Goal: Information Seeking & Learning: Check status

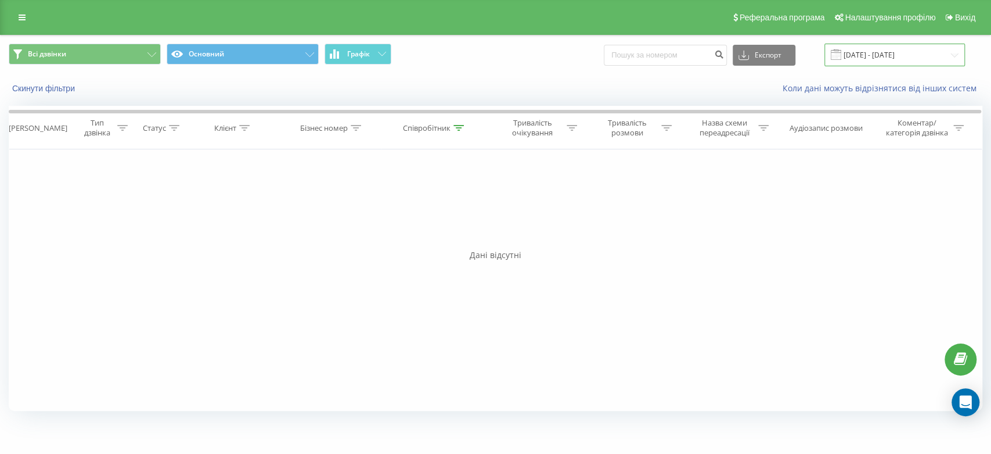
click at [889, 57] on input "[DATE] - [DATE]" at bounding box center [895, 55] width 141 height 23
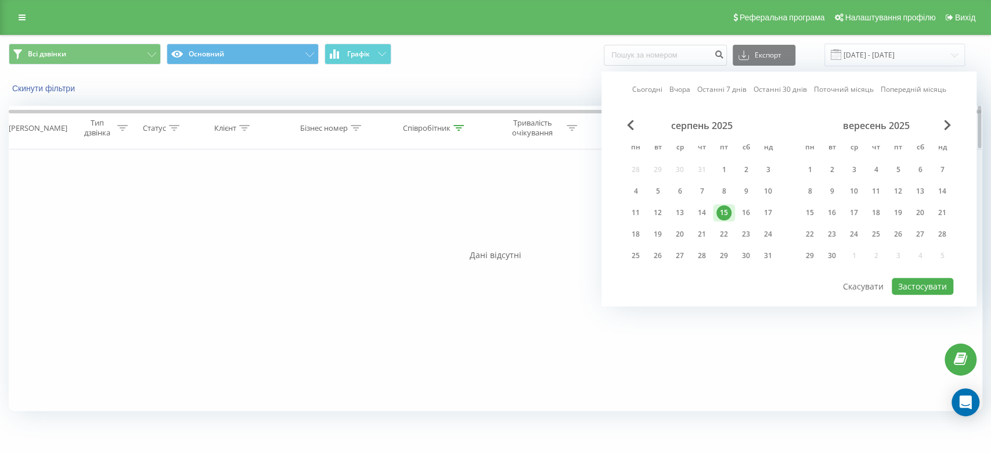
click at [432, 136] on th "Співробітник" at bounding box center [435, 127] width 106 height 43
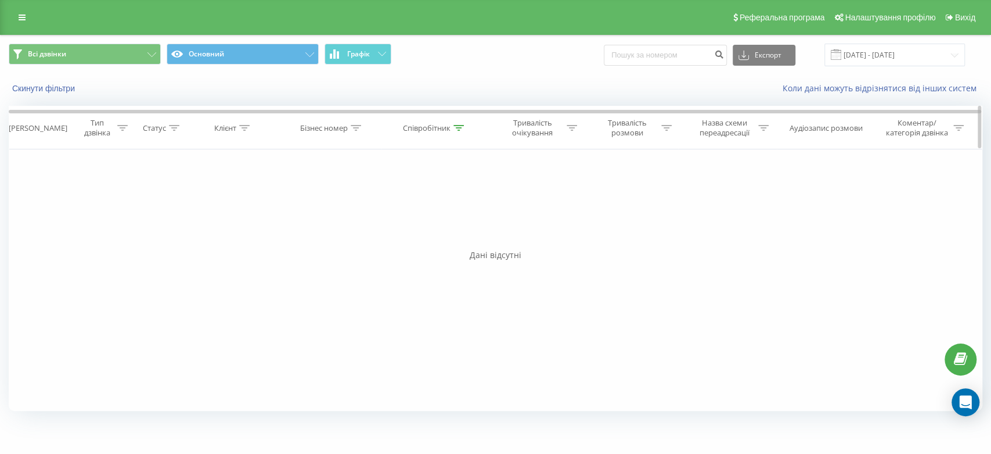
click at [435, 131] on div "Співробітник" at bounding box center [427, 128] width 48 height 10
click at [427, 212] on input "невидайло" at bounding box center [435, 211] width 102 height 20
type input "н"
type input "h"
type input "рижкова"
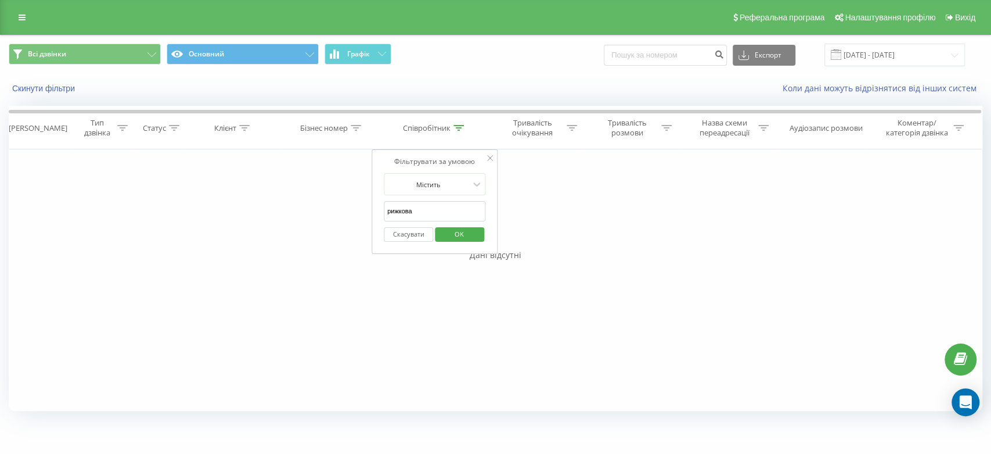
click at [452, 235] on span "OK" at bounding box center [459, 234] width 33 height 18
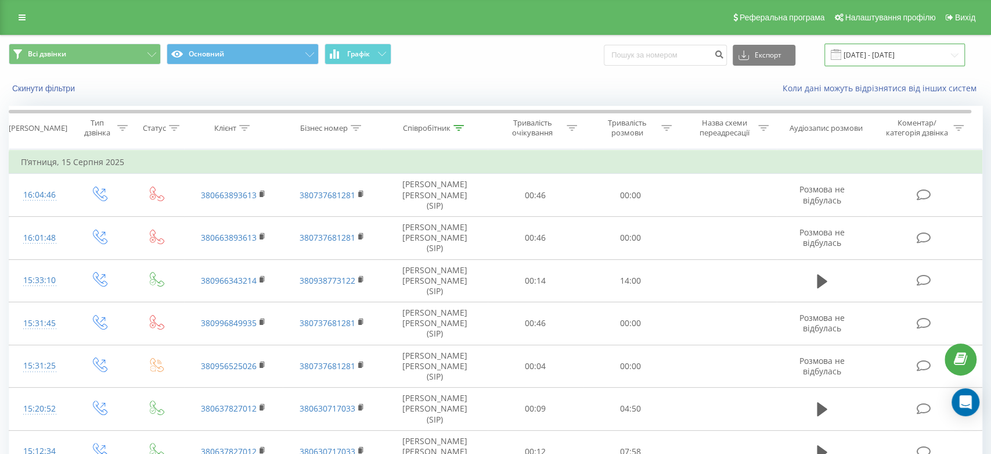
click at [885, 52] on input "[DATE] - [DATE]" at bounding box center [895, 55] width 141 height 23
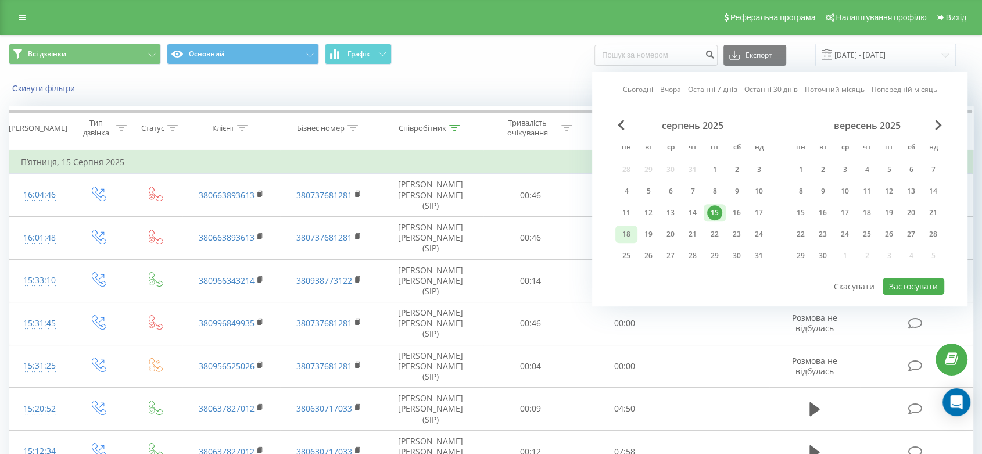
drag, startPoint x: 623, startPoint y: 236, endPoint x: 623, endPoint y: 225, distance: 10.5
click at [623, 236] on div "18" at bounding box center [626, 234] width 15 height 15
click at [905, 278] on button "Застосувати" at bounding box center [913, 286] width 62 height 17
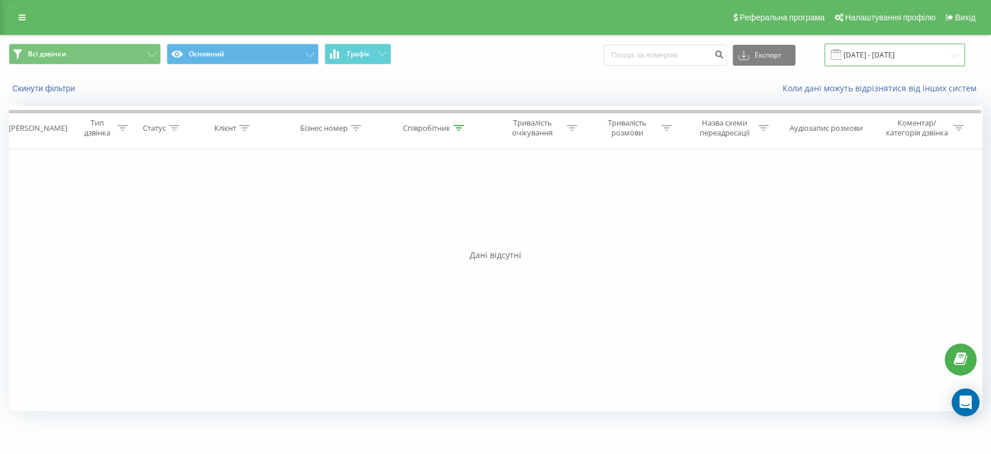
drag, startPoint x: 889, startPoint y: 54, endPoint x: 883, endPoint y: 44, distance: 11.2
click at [887, 51] on input "[DATE] - [DATE]" at bounding box center [895, 55] width 141 height 23
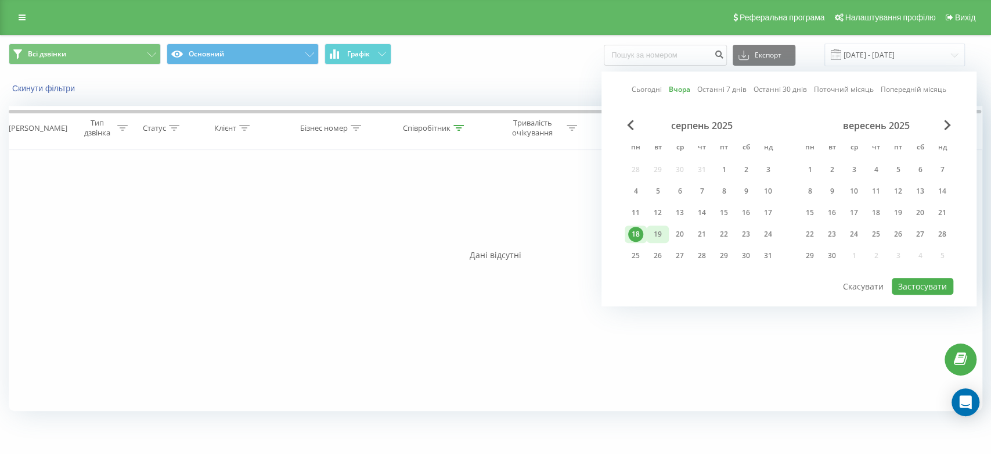
click at [664, 233] on div "19" at bounding box center [657, 234] width 15 height 15
click at [936, 285] on button "Застосувати" at bounding box center [923, 286] width 62 height 17
type input "[DATE] - [DATE]"
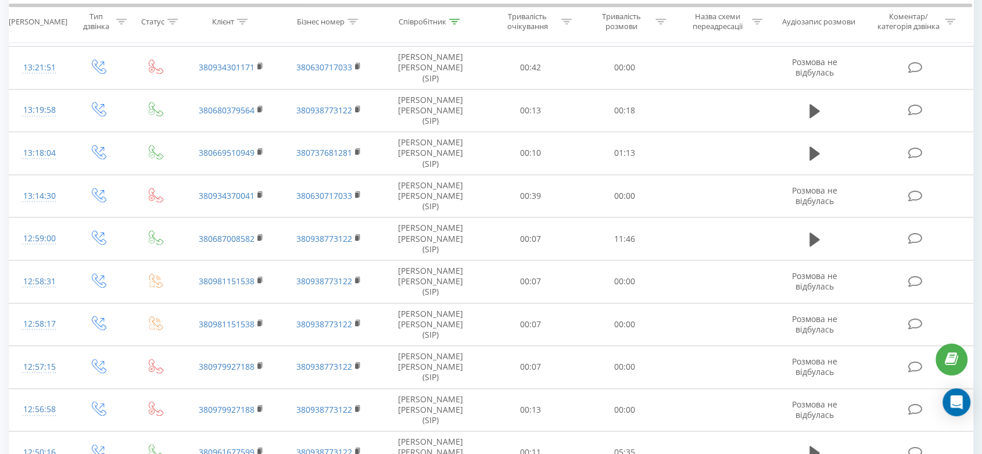
scroll to position [1259, 0]
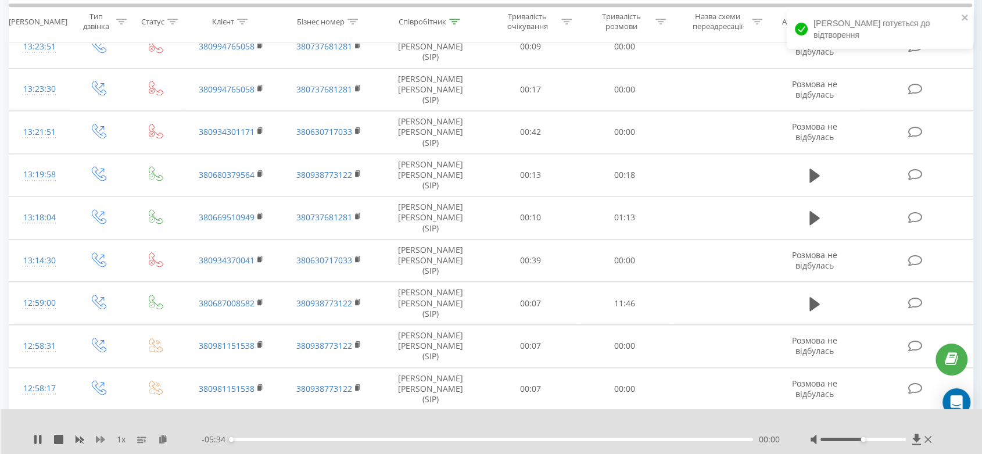
click at [102, 442] on icon at bounding box center [100, 438] width 9 height 9
click at [164, 440] on icon at bounding box center [163, 438] width 10 height 8
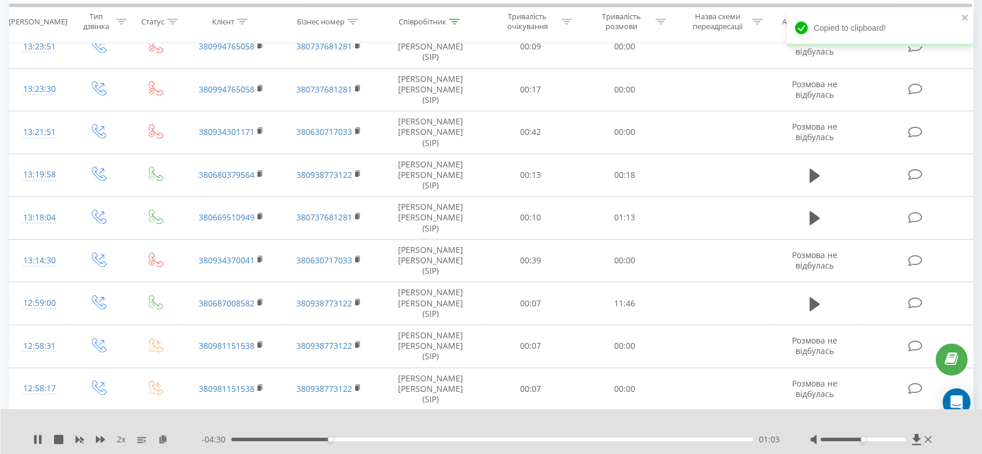
click at [875, 438] on div at bounding box center [862, 438] width 85 height 3
click at [890, 440] on div at bounding box center [862, 438] width 85 height 3
click at [873, 437] on div at bounding box center [872, 439] width 124 height 12
click at [871, 438] on div at bounding box center [862, 438] width 85 height 3
click at [883, 438] on div at bounding box center [862, 438] width 85 height 3
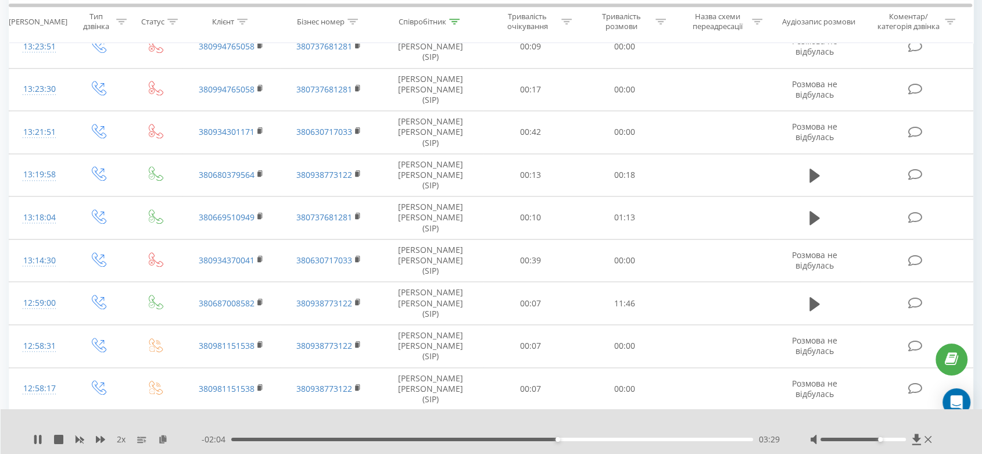
click at [890, 440] on div at bounding box center [862, 438] width 85 height 3
click at [897, 443] on div at bounding box center [872, 439] width 124 height 12
click at [902, 439] on div at bounding box center [862, 438] width 85 height 3
click at [884, 441] on div at bounding box center [872, 439] width 124 height 12
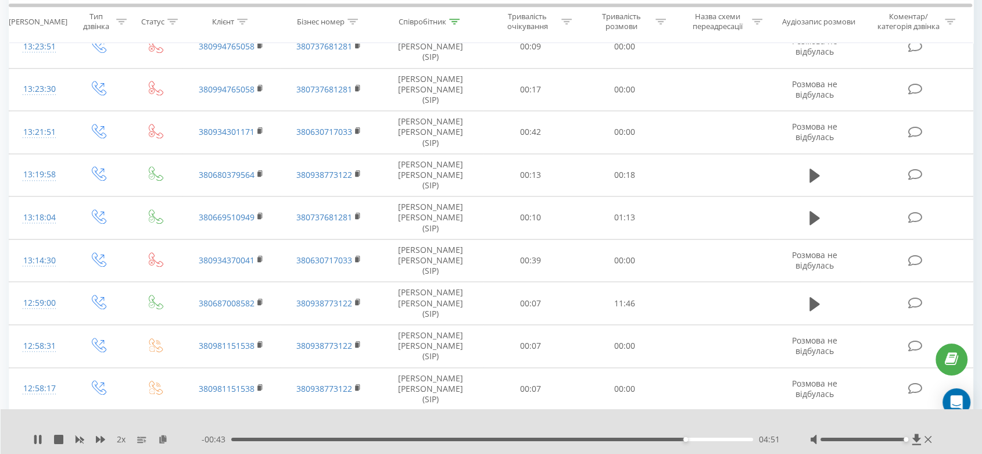
click at [887, 438] on div at bounding box center [862, 438] width 85 height 3
click at [897, 440] on div at bounding box center [862, 438] width 85 height 3
click at [903, 440] on div at bounding box center [862, 438] width 85 height 3
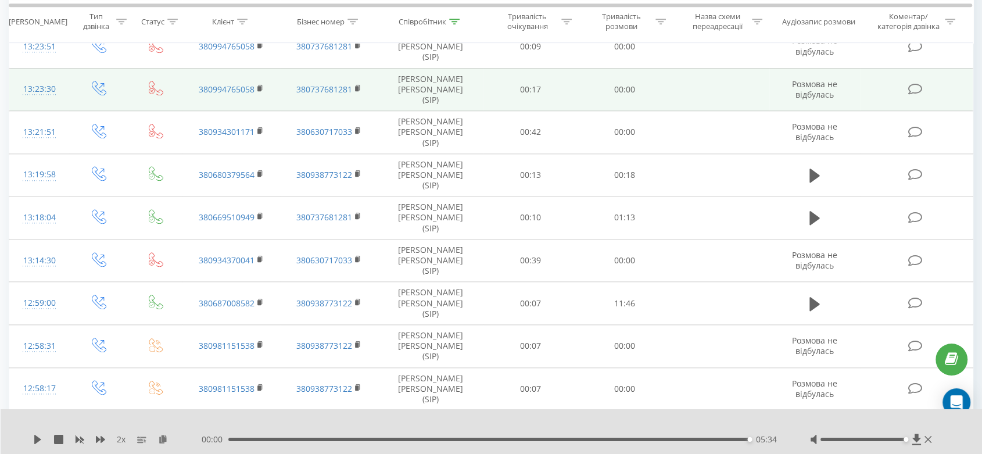
scroll to position [1001, 0]
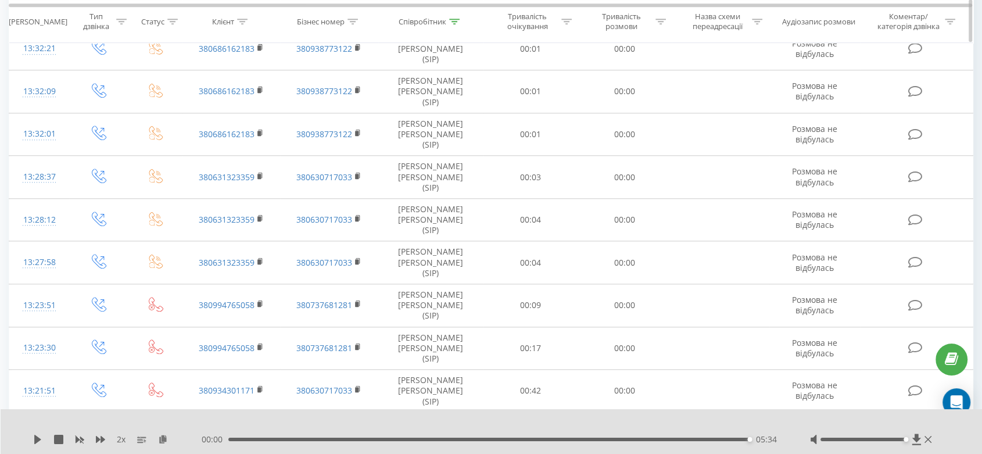
click at [423, 18] on div "Співробітник" at bounding box center [422, 22] width 48 height 10
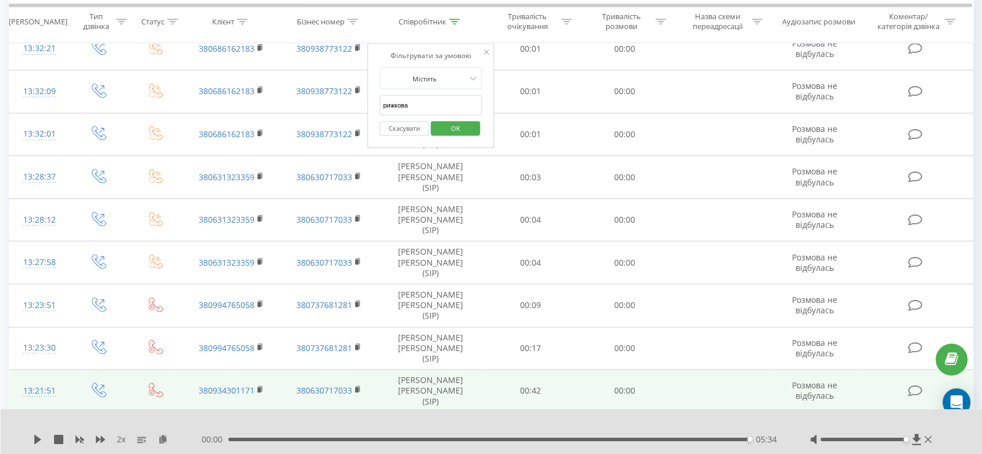
drag, startPoint x: 336, startPoint y: 127, endPoint x: 319, endPoint y: 124, distance: 17.1
click at [317, 134] on table "Фільтрувати за умовою Дорівнює Введіть значення Скасувати OK Фільтрувати за умо…" at bounding box center [491, 272] width 964 height 2246
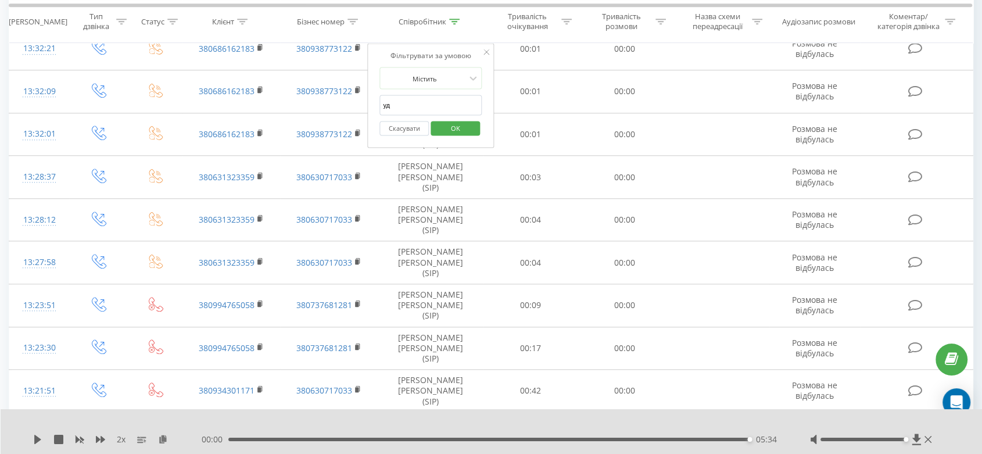
type input "[PERSON_NAME]"
click at [458, 128] on span "OK" at bounding box center [455, 127] width 33 height 18
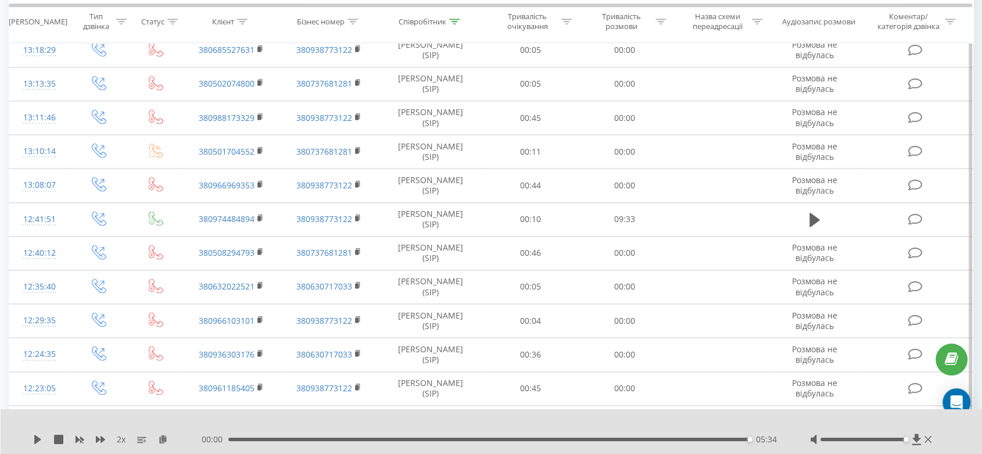
scroll to position [1606, 0]
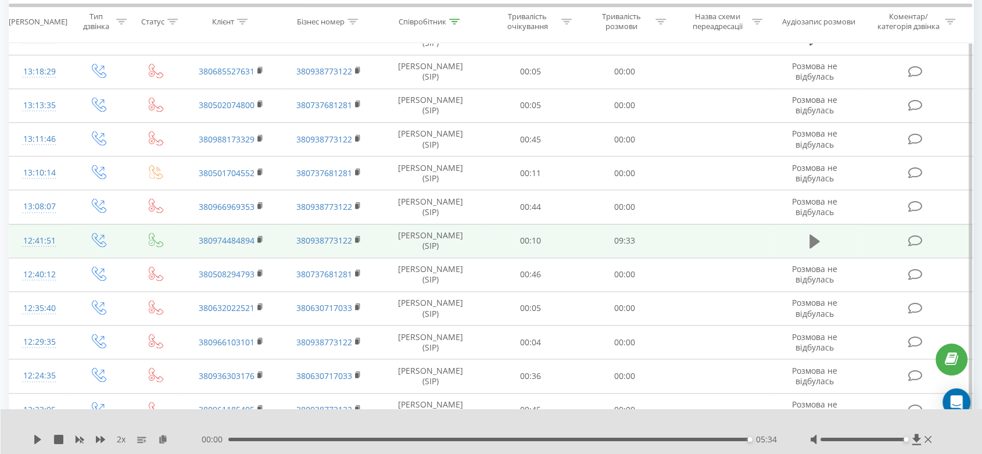
click at [818, 237] on icon at bounding box center [814, 241] width 10 height 16
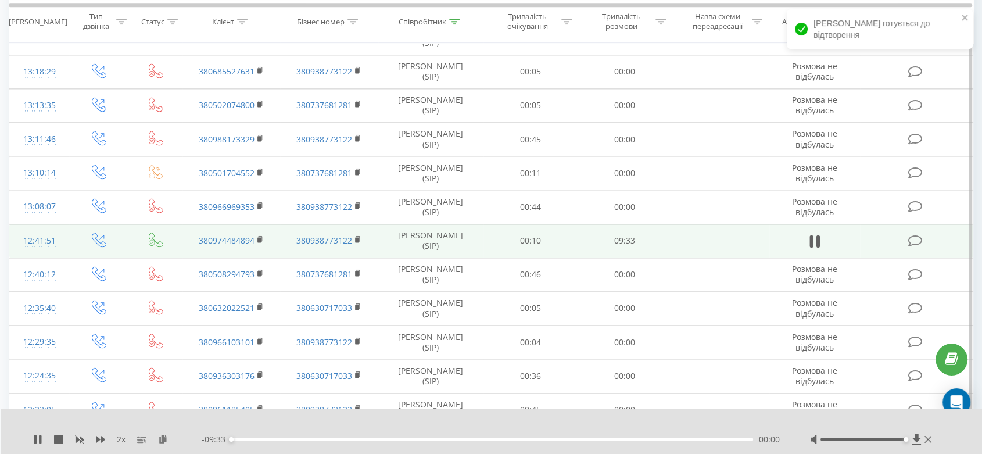
click at [99, 433] on div "2 x" at bounding box center [117, 439] width 168 height 12
click at [99, 441] on icon at bounding box center [100, 438] width 9 height 9
click at [257, 235] on icon at bounding box center [260, 239] width 6 height 8
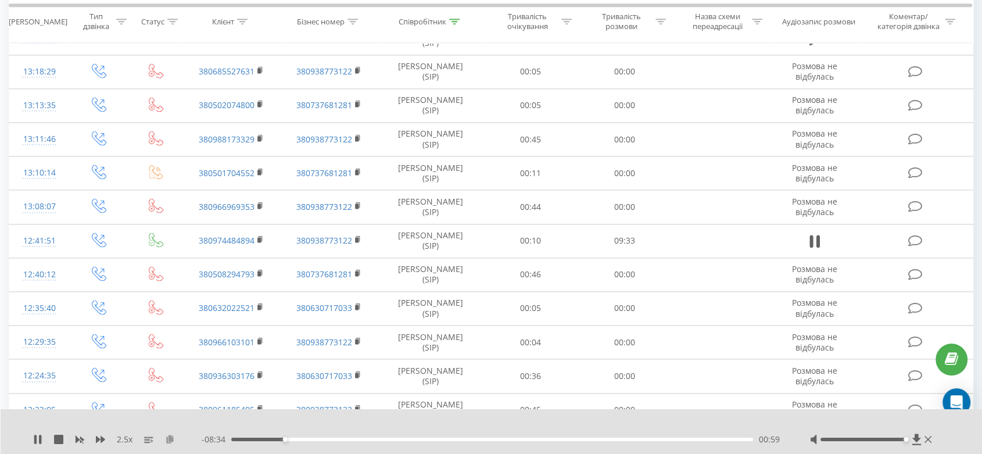
click at [171, 434] on icon at bounding box center [170, 438] width 10 height 8
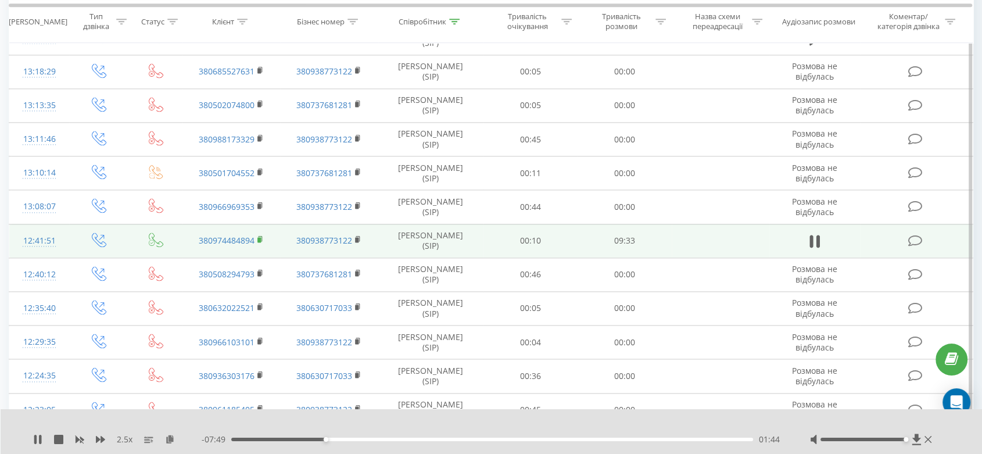
drag, startPoint x: 261, startPoint y: 236, endPoint x: 297, endPoint y: 153, distance: 90.0
click at [261, 237] on icon at bounding box center [260, 239] width 6 height 8
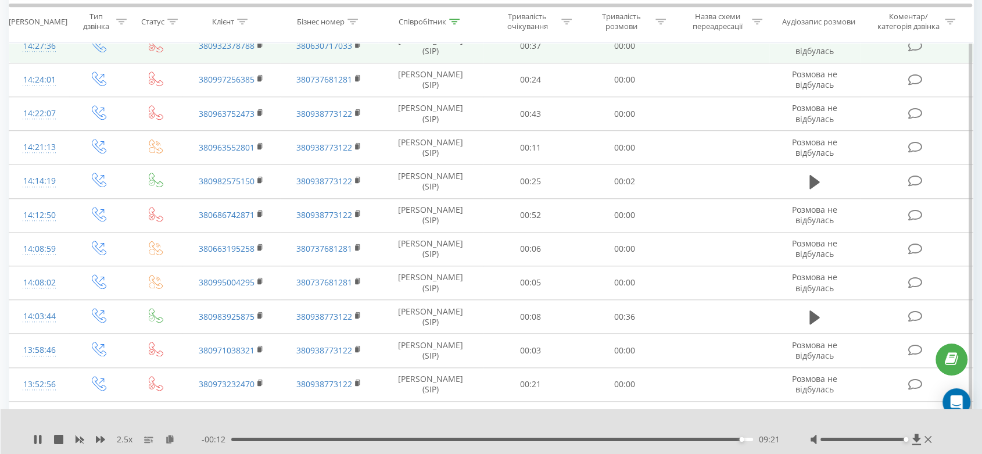
scroll to position [1090, 0]
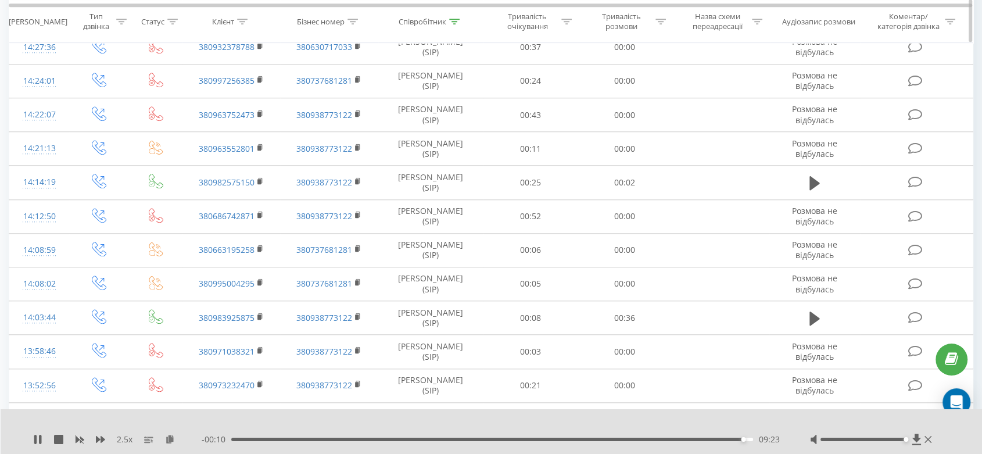
click at [425, 20] on div "Співробітник" at bounding box center [422, 22] width 48 height 10
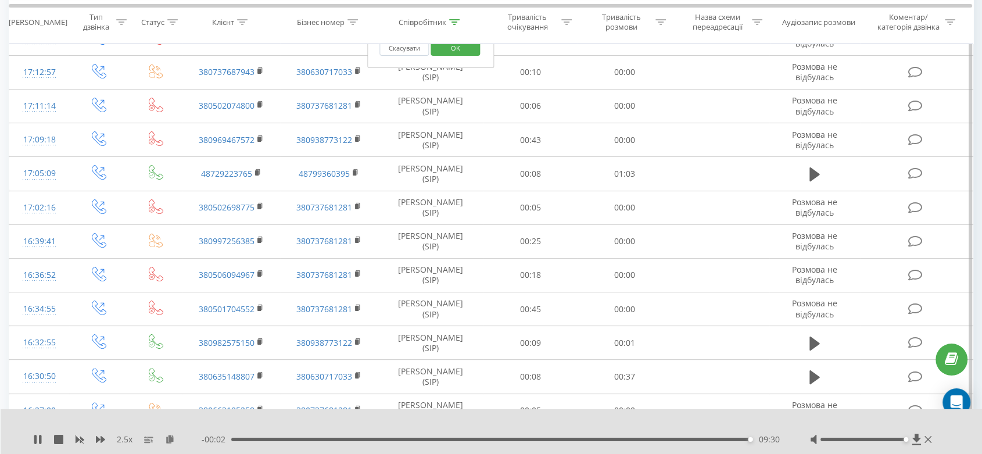
scroll to position [0, 0]
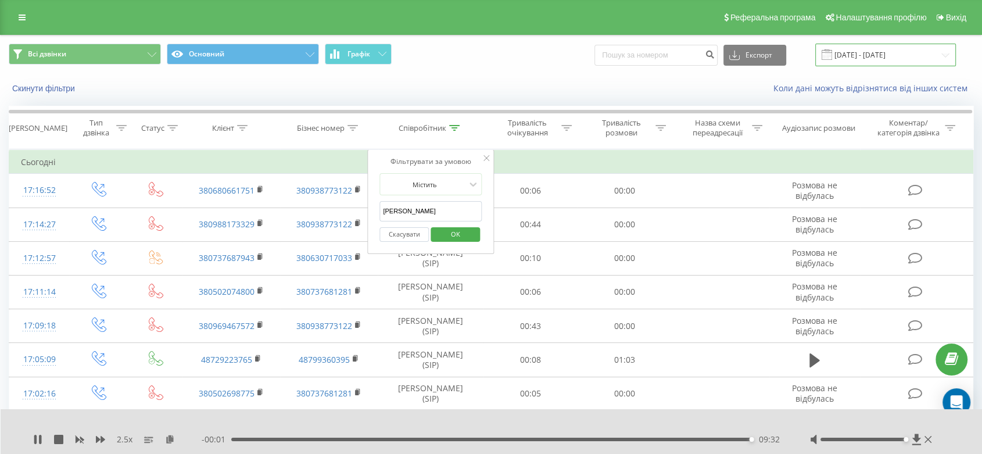
click at [862, 55] on input "[DATE] - [DATE]" at bounding box center [885, 55] width 141 height 23
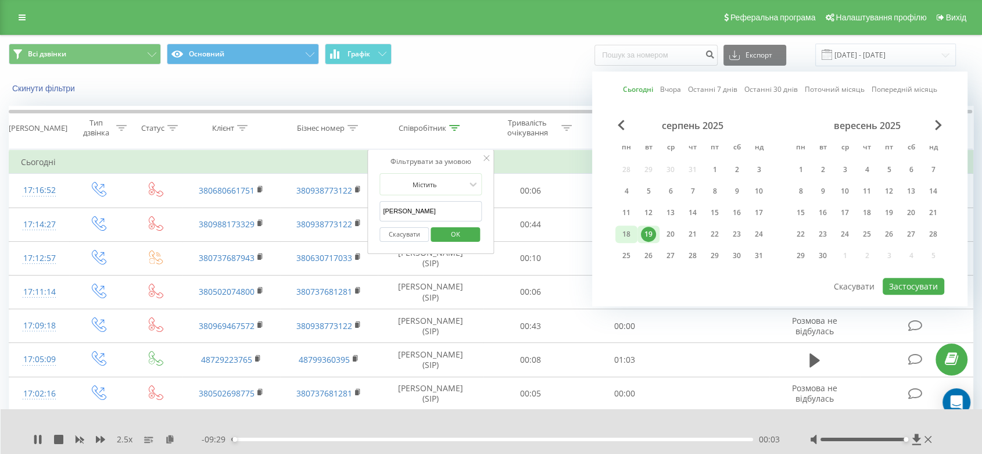
click at [620, 232] on div "18" at bounding box center [626, 234] width 15 height 15
drag, startPoint x: 907, startPoint y: 282, endPoint x: 757, endPoint y: 1, distance: 319.1
click at [907, 283] on button "Застосувати" at bounding box center [913, 286] width 62 height 17
type input "[DATE] - [DATE]"
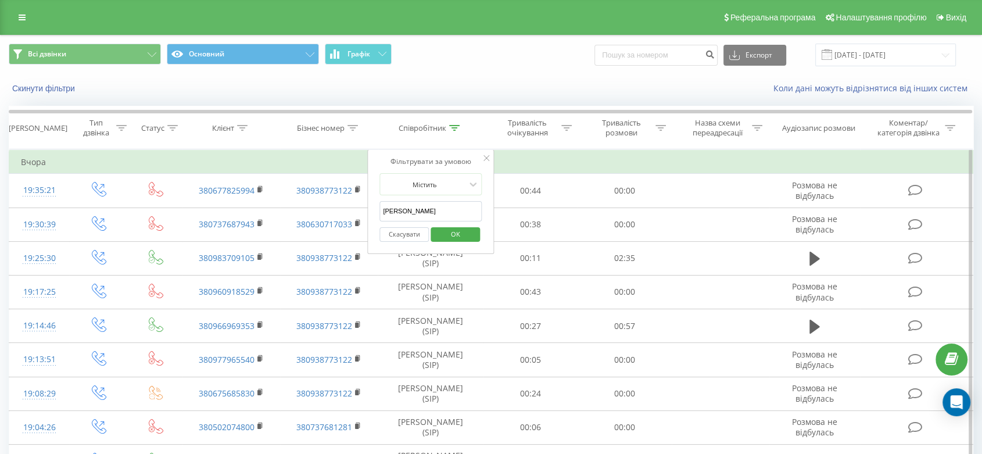
click at [464, 227] on span "OK" at bounding box center [455, 234] width 33 height 18
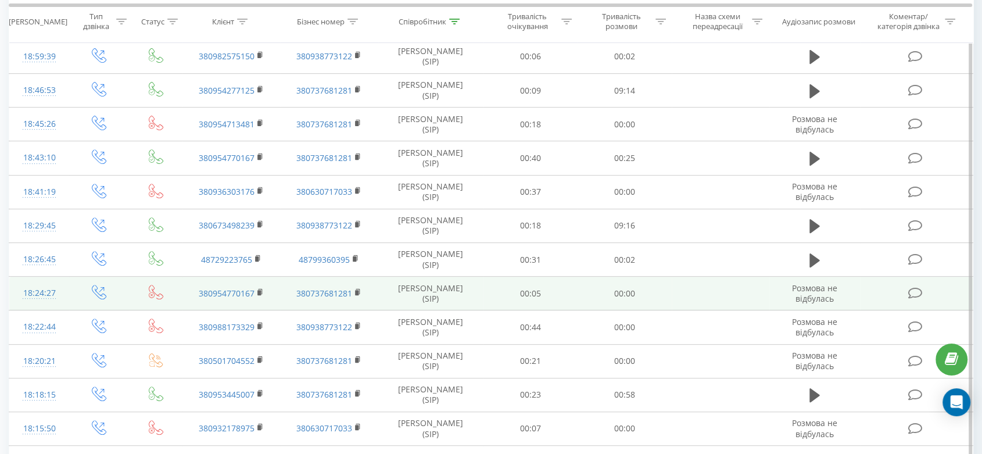
scroll to position [387, 0]
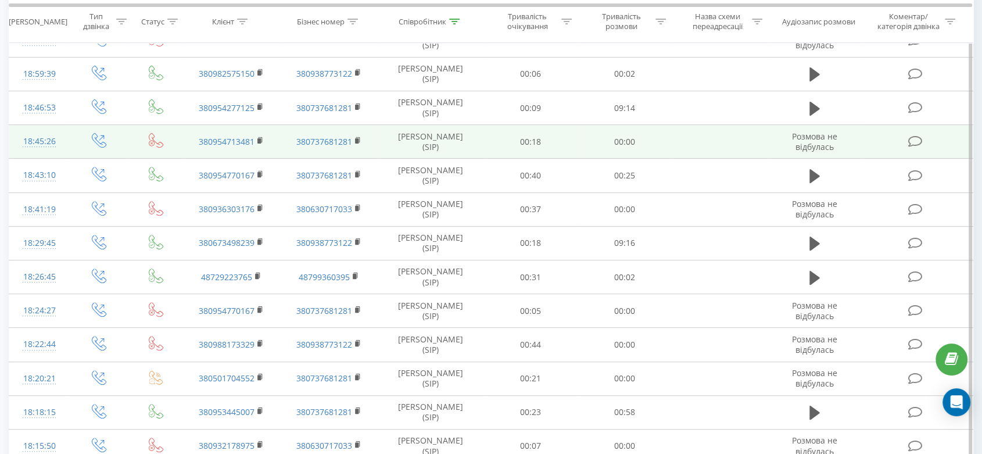
click at [814, 109] on icon at bounding box center [814, 108] width 10 height 14
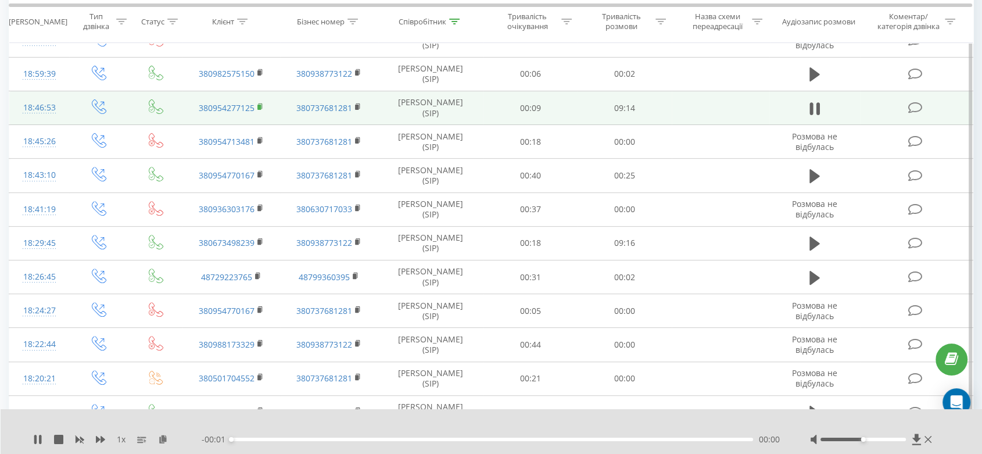
click at [258, 103] on icon at bounding box center [260, 107] width 6 height 8
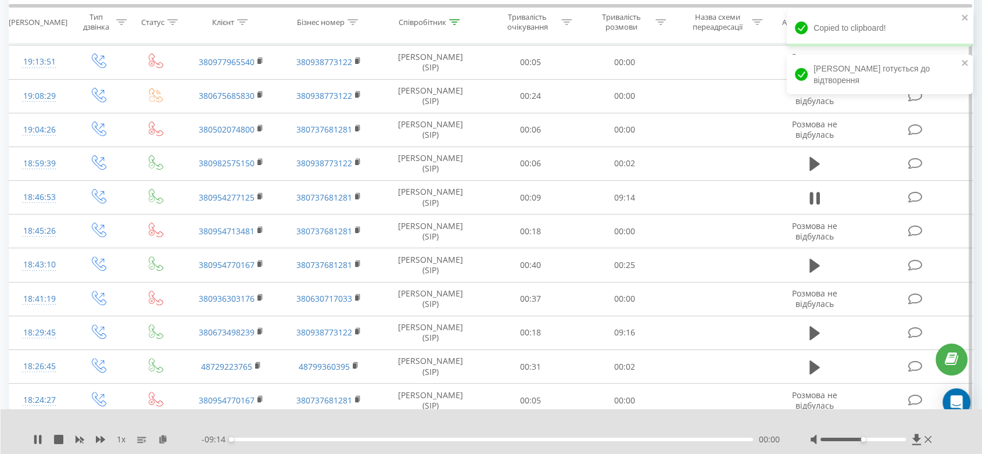
scroll to position [258, 0]
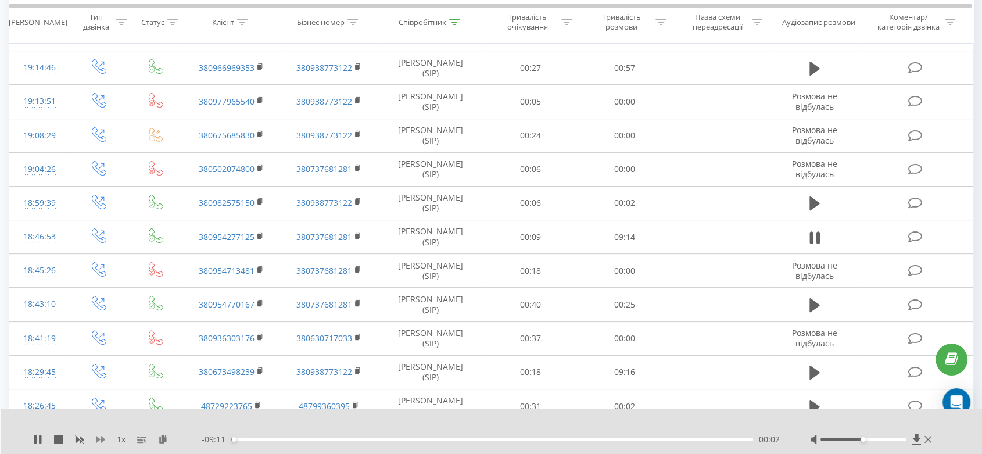
click at [102, 441] on icon at bounding box center [100, 439] width 9 height 7
click at [102, 442] on icon at bounding box center [100, 438] width 9 height 9
click at [169, 438] on icon at bounding box center [170, 438] width 10 height 8
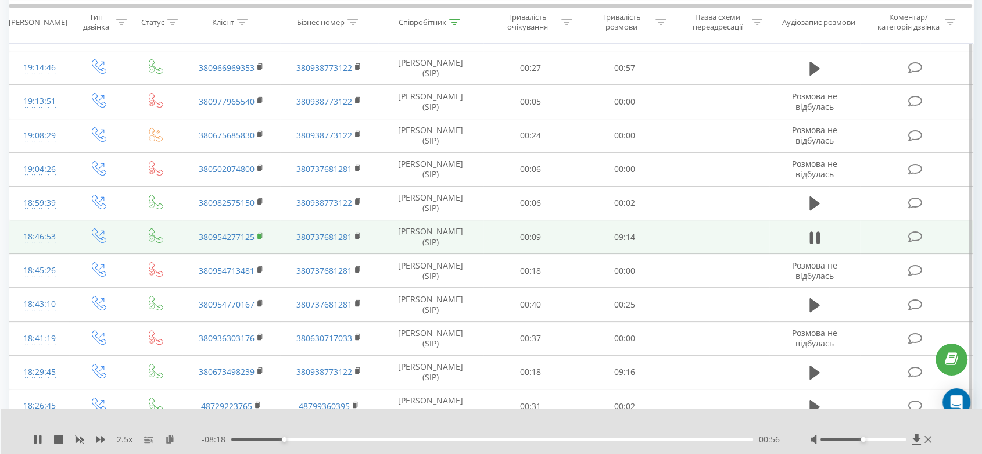
click at [258, 236] on rect at bounding box center [258, 235] width 3 height 5
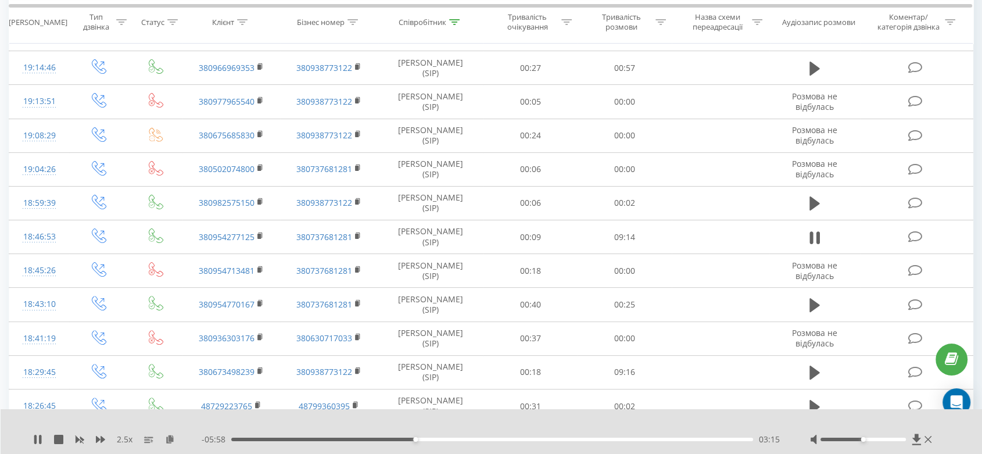
click at [883, 444] on div at bounding box center [872, 439] width 124 height 12
click at [884, 438] on div at bounding box center [862, 438] width 85 height 3
click at [873, 438] on div at bounding box center [862, 438] width 85 height 3
click at [880, 440] on div at bounding box center [862, 438] width 85 height 3
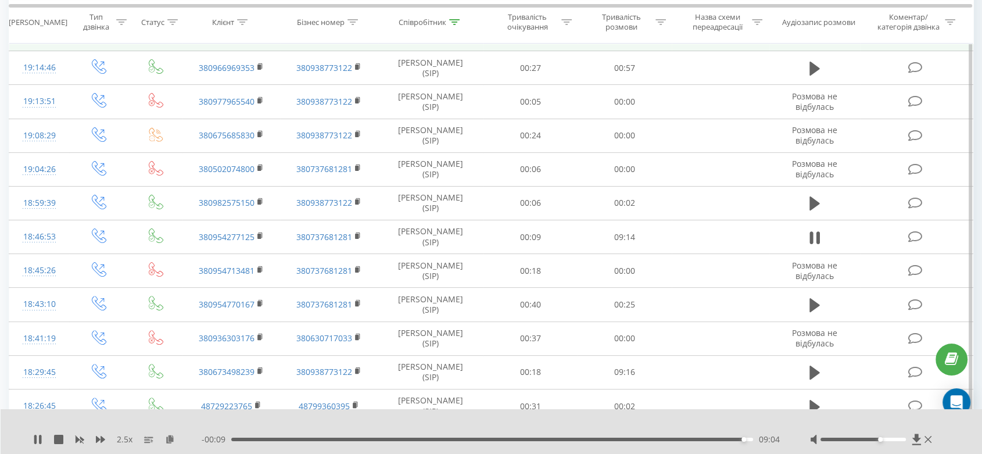
scroll to position [0, 0]
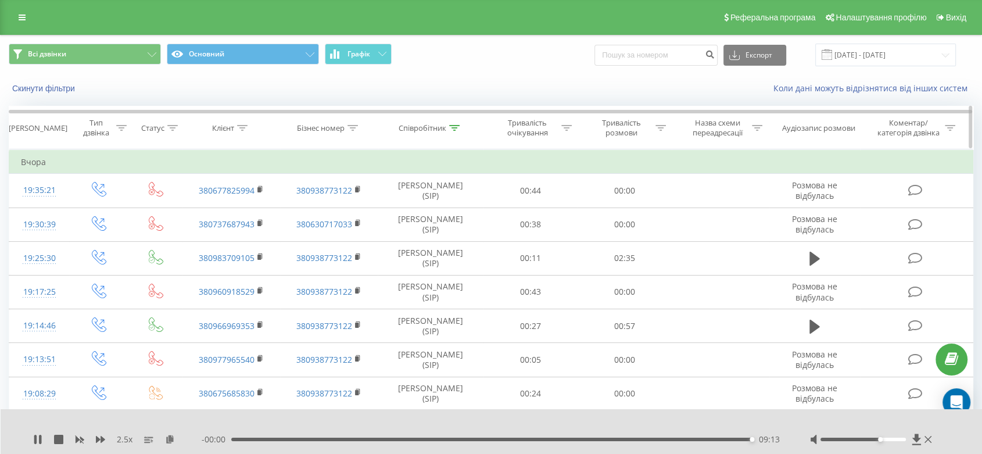
click at [438, 129] on div "Співробітник" at bounding box center [422, 128] width 48 height 10
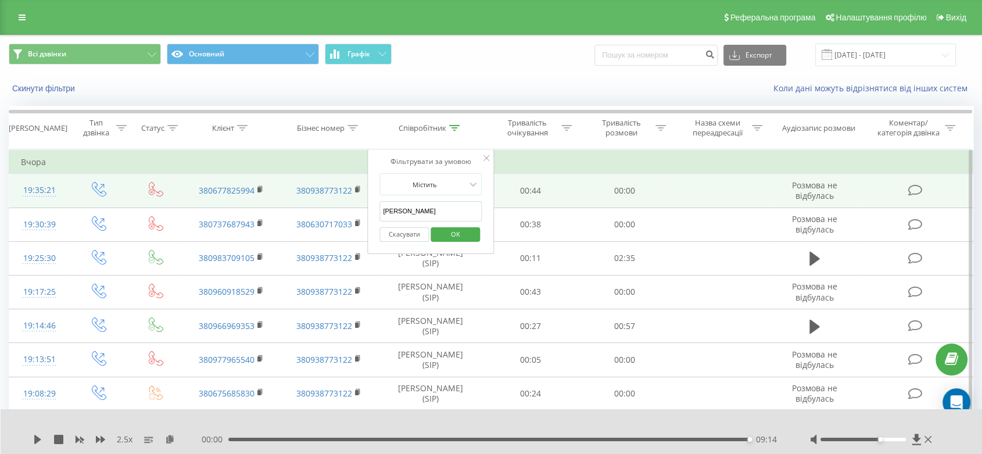
drag, startPoint x: 369, startPoint y: 228, endPoint x: 361, endPoint y: 206, distance: 23.5
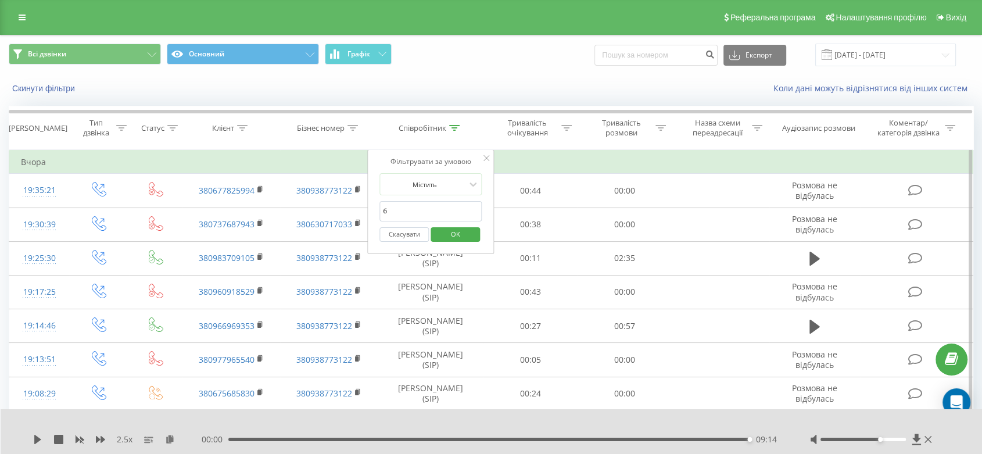
type input "бабій"
click at [448, 234] on span "OK" at bounding box center [455, 234] width 33 height 18
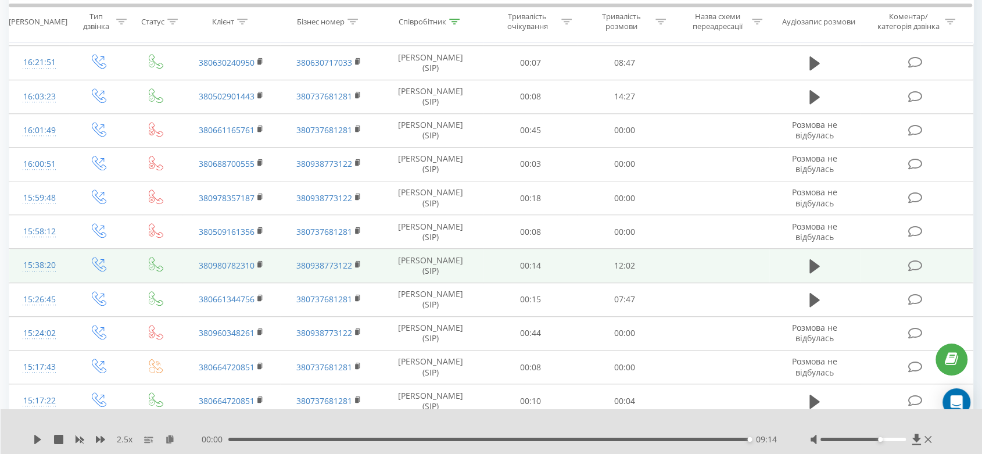
scroll to position [839, 0]
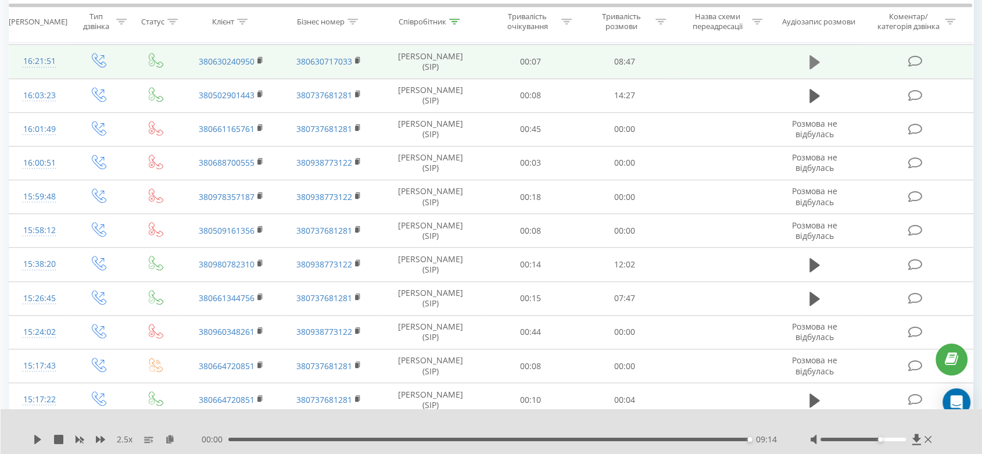
click at [813, 62] on icon at bounding box center [814, 62] width 10 height 14
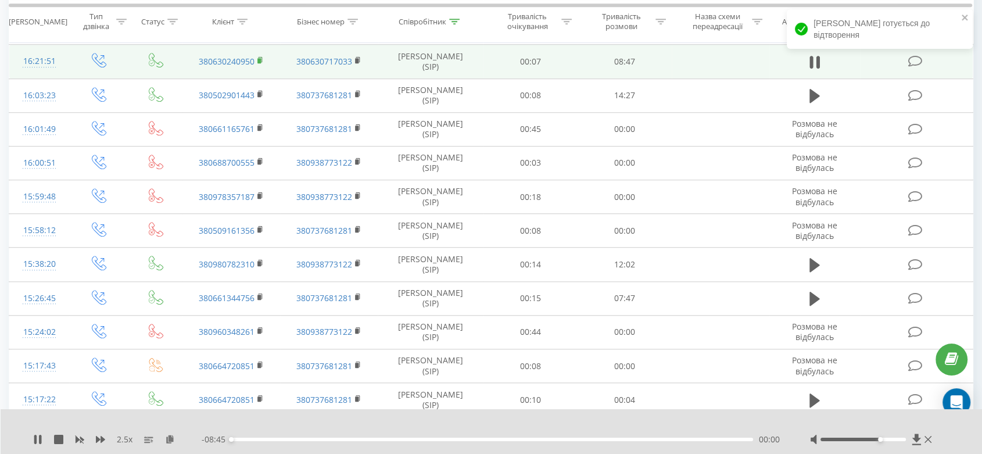
click at [260, 59] on rect at bounding box center [258, 60] width 3 height 5
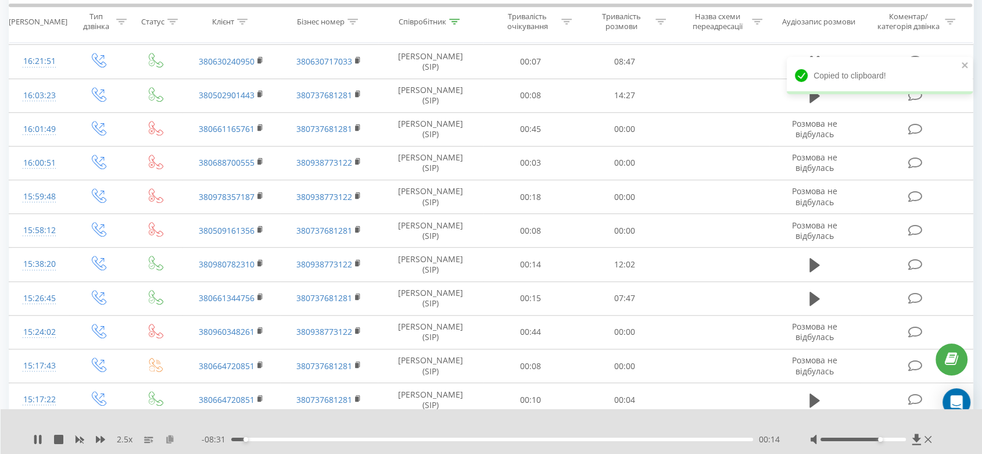
click at [168, 439] on icon at bounding box center [170, 438] width 10 height 8
click at [901, 440] on div at bounding box center [862, 438] width 85 height 3
drag, startPoint x: 897, startPoint y: 440, endPoint x: 914, endPoint y: 444, distance: 17.5
click at [914, 444] on div at bounding box center [872, 439] width 124 height 12
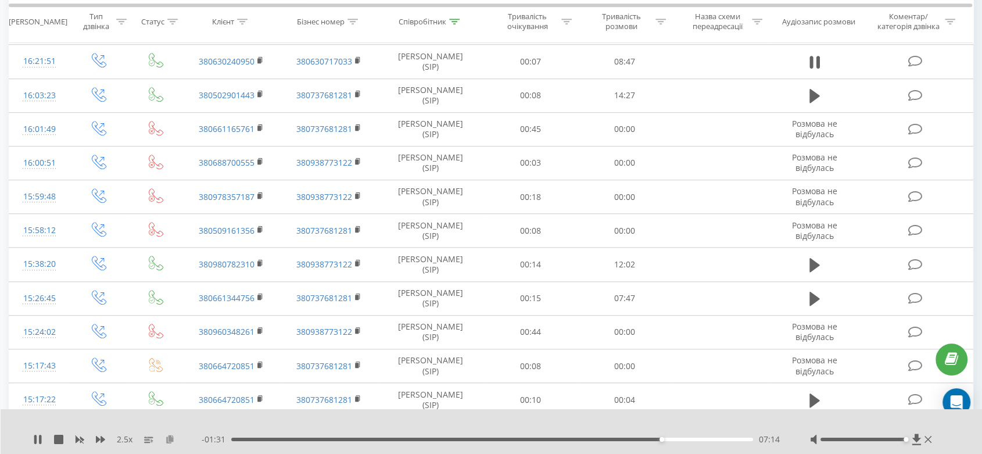
click at [170, 437] on icon at bounding box center [170, 438] width 10 height 8
click at [388, 441] on div "- 00:04 08:40 08:40" at bounding box center [491, 439] width 579 height 12
click at [389, 439] on div "08:43" at bounding box center [492, 438] width 522 height 3
click at [408, 440] on div "02:59" at bounding box center [492, 438] width 522 height 3
click at [432, 440] on div "03:15" at bounding box center [492, 438] width 522 height 3
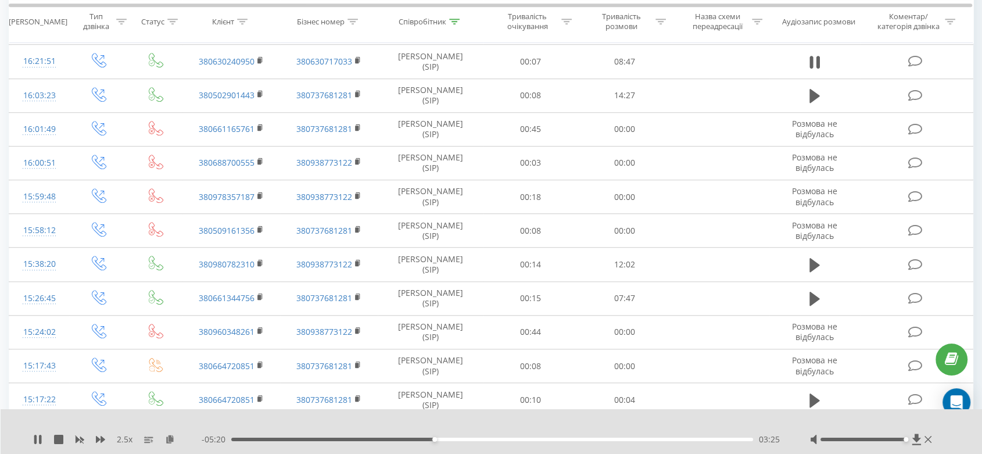
click at [443, 440] on div "03:25" at bounding box center [492, 438] width 522 height 3
click at [453, 440] on div "03:44" at bounding box center [492, 438] width 522 height 3
click at [460, 440] on div "03:45" at bounding box center [492, 438] width 522 height 3
click at [464, 438] on div "03:53" at bounding box center [492, 438] width 522 height 3
drag, startPoint x: 41, startPoint y: 438, endPoint x: 37, endPoint y: 426, distance: 13.4
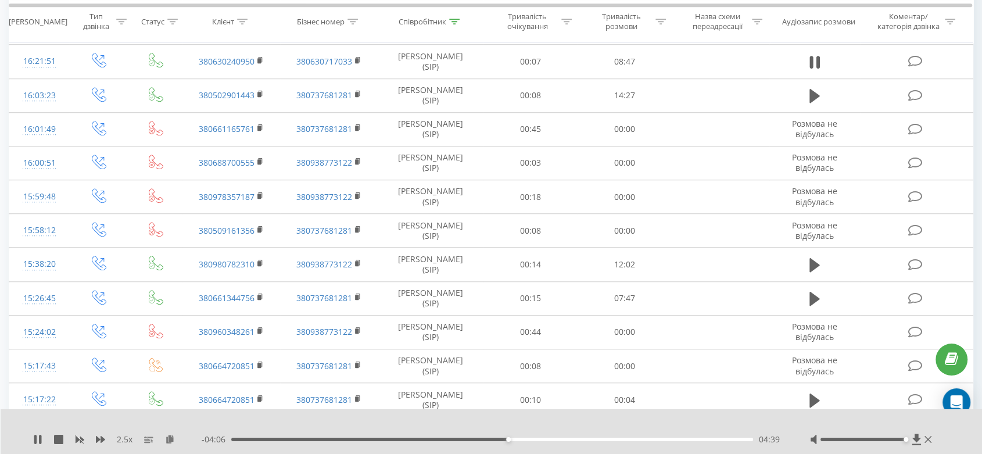
click at [40, 441] on icon at bounding box center [40, 438] width 2 height 9
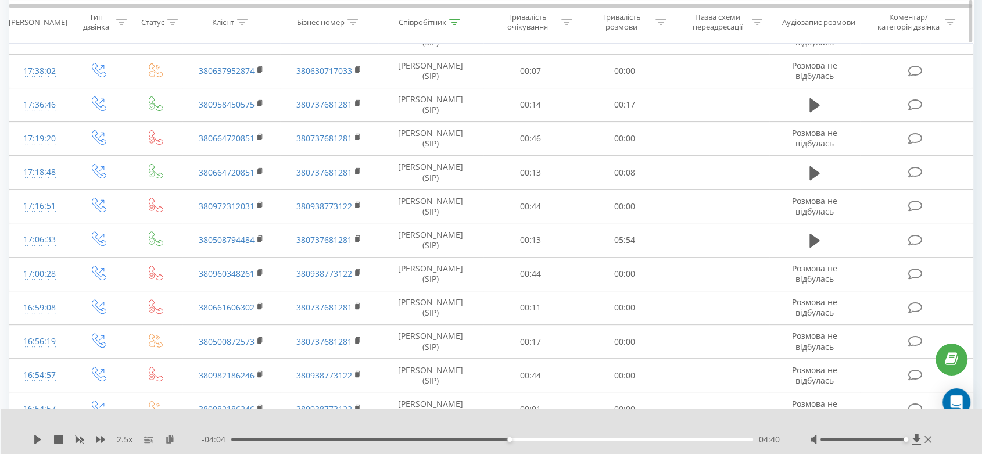
scroll to position [0, 0]
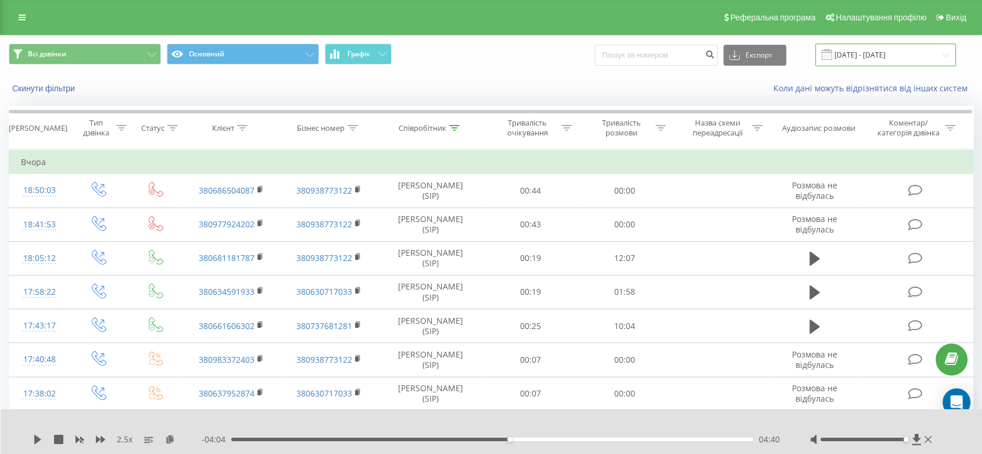
click at [855, 56] on input "[DATE] - [DATE]" at bounding box center [885, 55] width 141 height 23
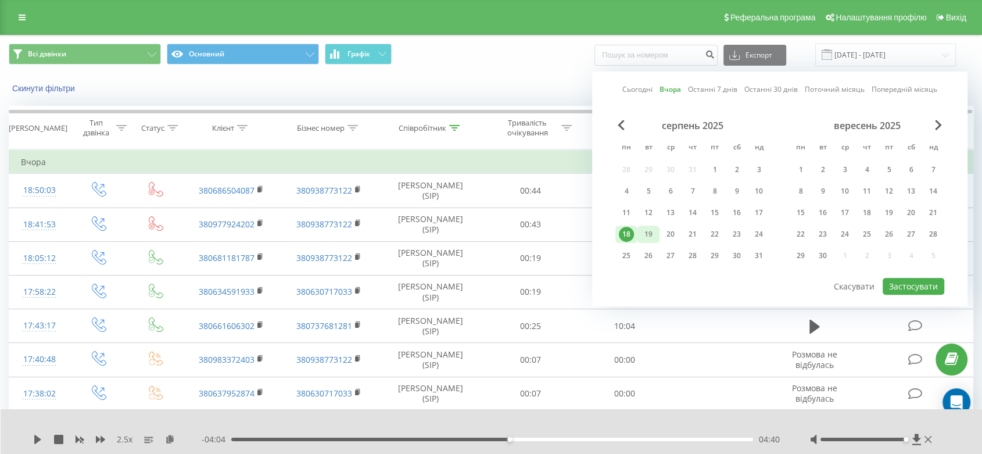
click at [653, 231] on div "19" at bounding box center [648, 234] width 15 height 15
click at [905, 279] on button "Застосувати" at bounding box center [913, 286] width 62 height 17
type input "[DATE] - [DATE]"
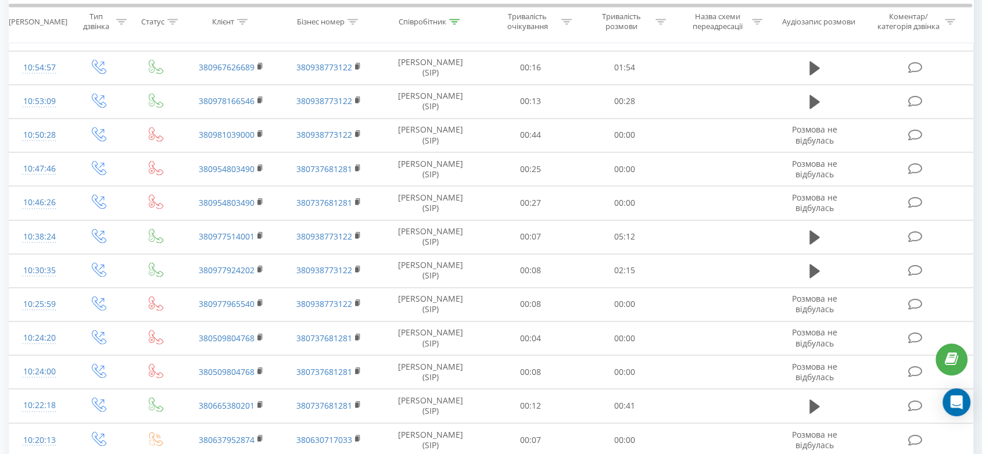
scroll to position [1807, 0]
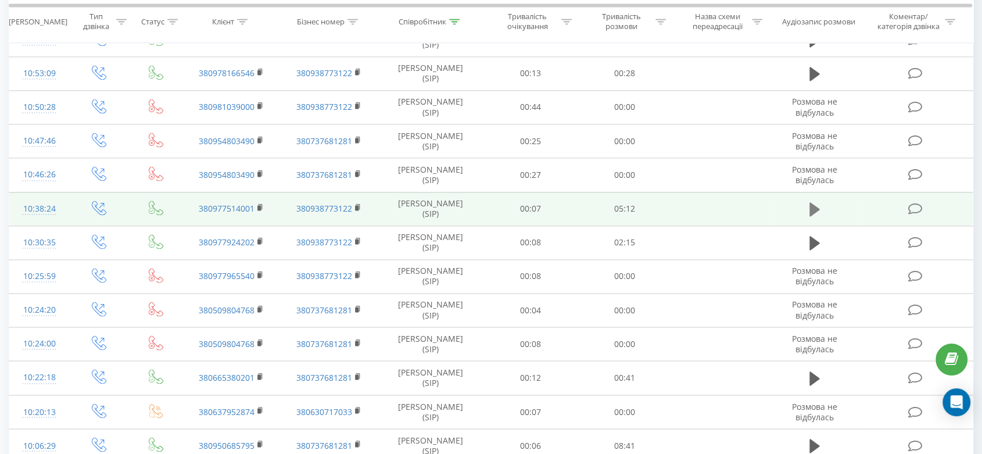
click at [811, 209] on icon at bounding box center [814, 209] width 10 height 14
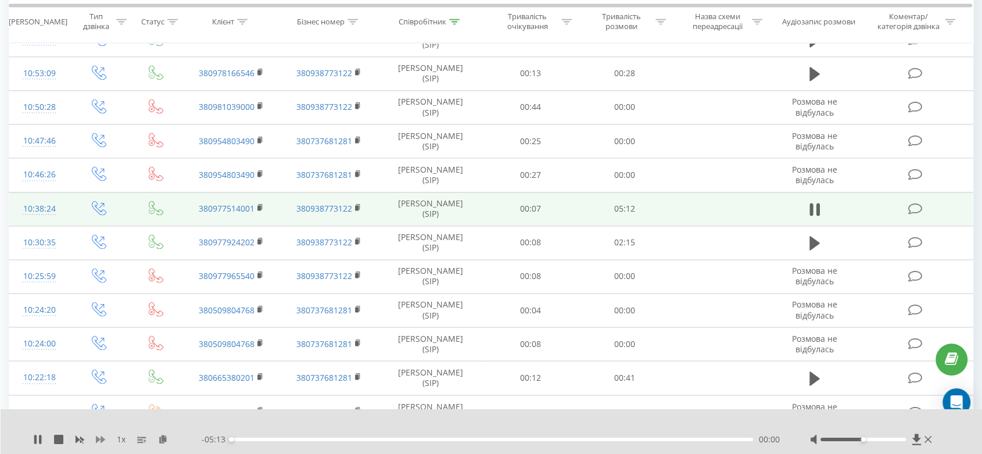
click at [98, 440] on icon at bounding box center [100, 439] width 9 height 7
click at [101, 442] on icon at bounding box center [100, 439] width 9 height 7
click at [101, 443] on icon at bounding box center [100, 438] width 9 height 9
click at [170, 440] on icon at bounding box center [170, 438] width 10 height 8
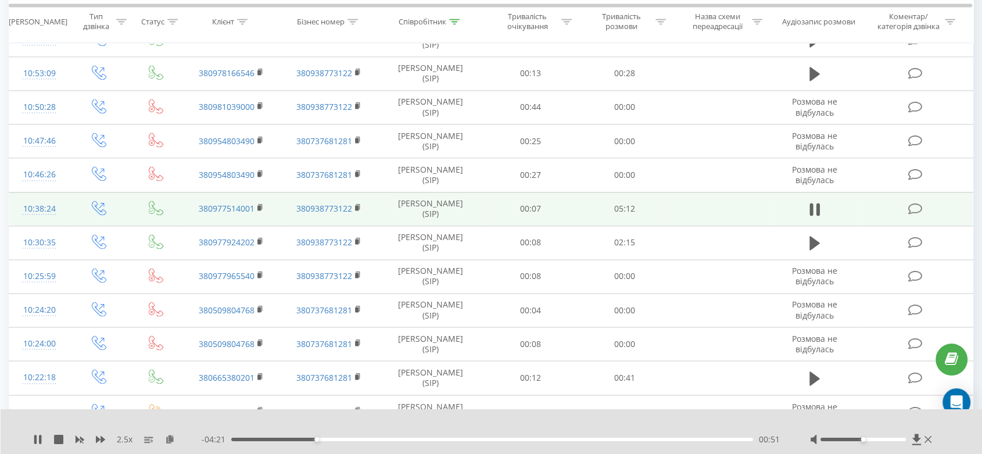
click at [259, 205] on rect at bounding box center [258, 207] width 3 height 5
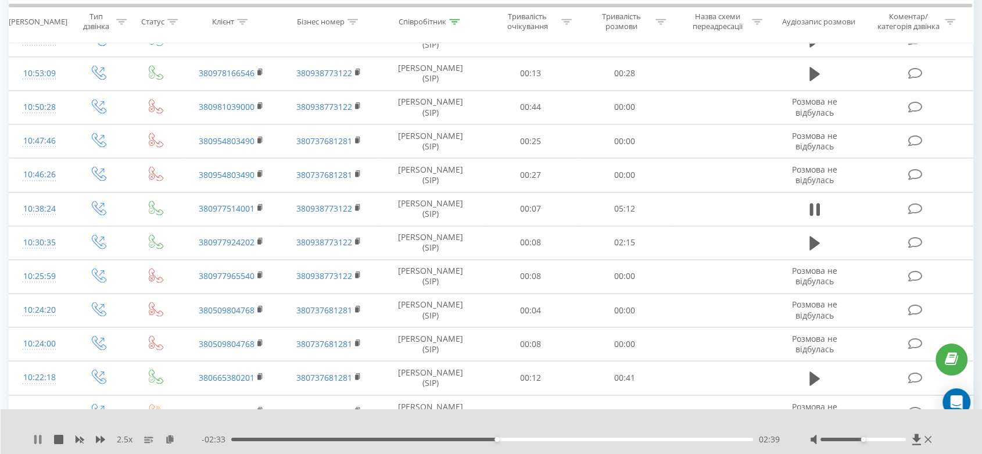
click at [37, 437] on icon at bounding box center [35, 438] width 2 height 9
click at [37, 436] on icon at bounding box center [37, 438] width 9 height 9
click at [893, 442] on div at bounding box center [872, 439] width 124 height 12
click at [891, 434] on div at bounding box center [872, 439] width 124 height 12
click at [894, 440] on div at bounding box center [862, 438] width 85 height 3
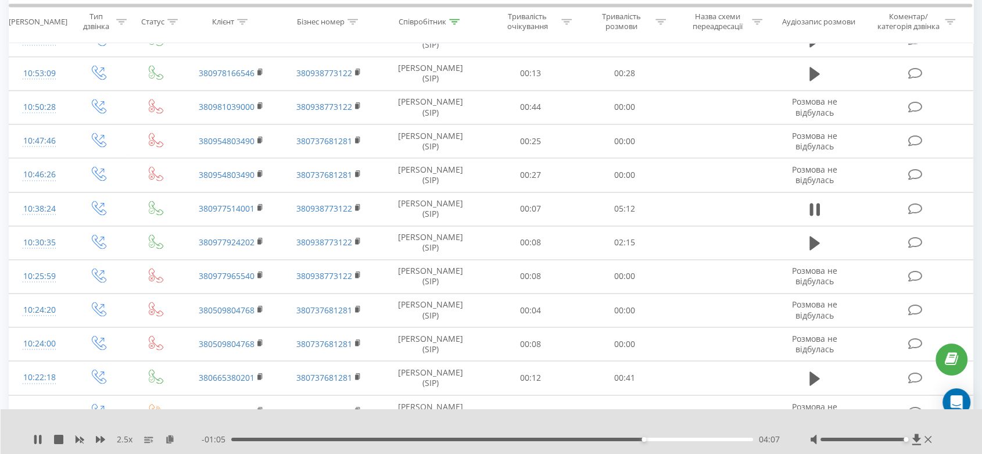
drag, startPoint x: 894, startPoint y: 437, endPoint x: 908, endPoint y: 447, distance: 16.3
click at [908, 447] on div "2.5 x - 01:05 04:07 04:07" at bounding box center [492, 431] width 982 height 45
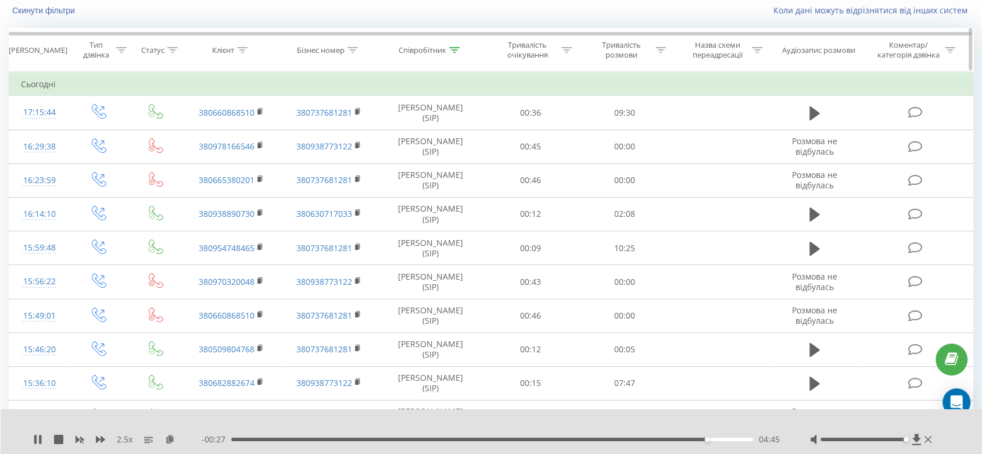
scroll to position [0, 0]
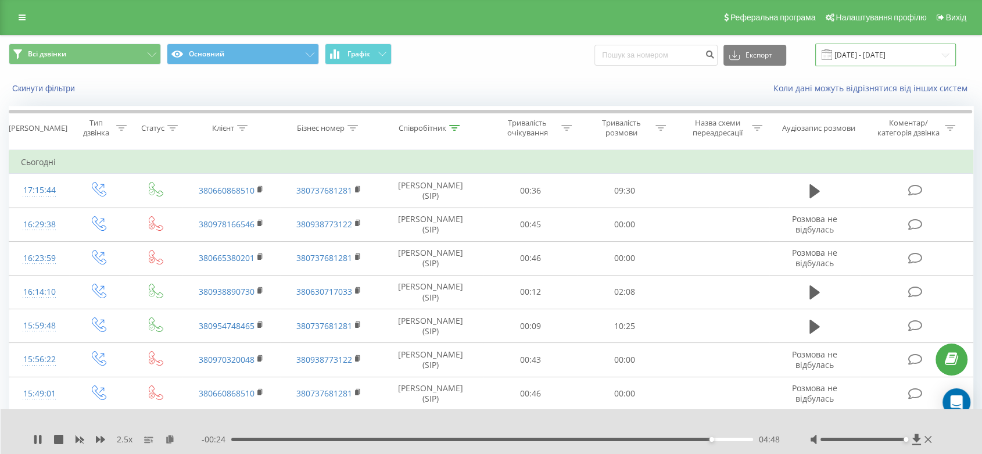
click at [850, 52] on input "[DATE] - [DATE]" at bounding box center [885, 55] width 141 height 23
click at [430, 132] on div "Співробітник" at bounding box center [422, 128] width 48 height 10
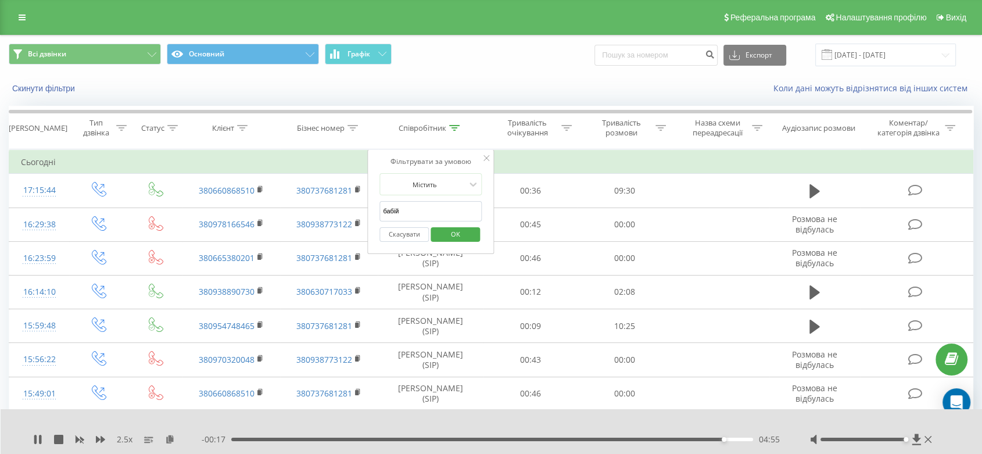
click at [367, 199] on div "Фільтрувати за умовою Містить бабій Скасувати OK" at bounding box center [430, 201] width 127 height 105
type input "єрьомін"
click at [455, 233] on span "OK" at bounding box center [455, 234] width 33 height 18
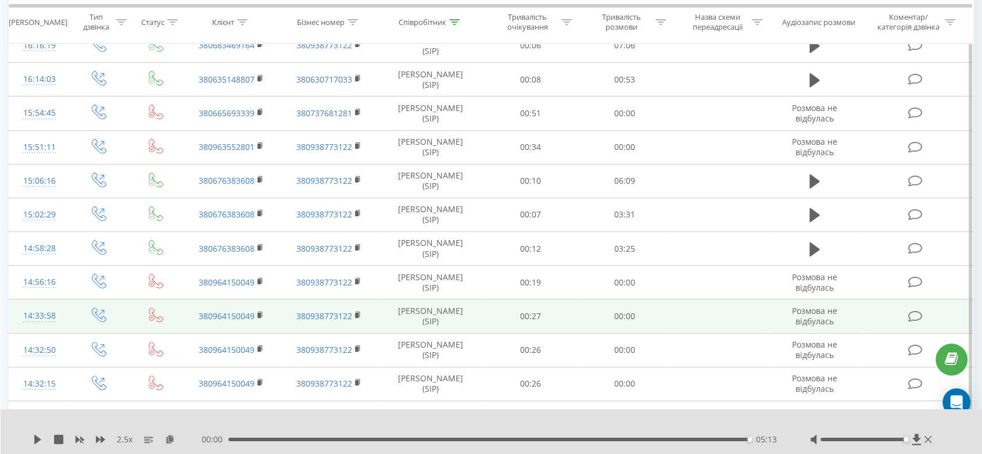
scroll to position [235, 0]
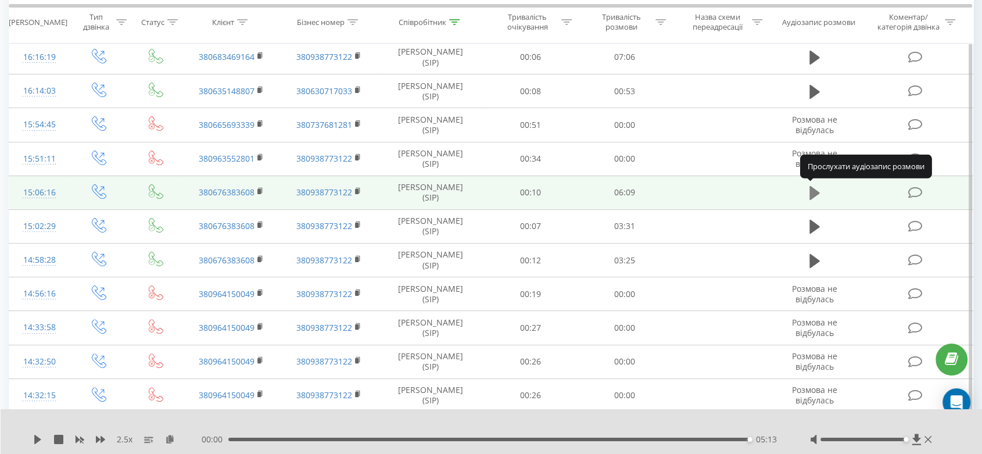
click at [817, 187] on icon at bounding box center [814, 193] width 10 height 16
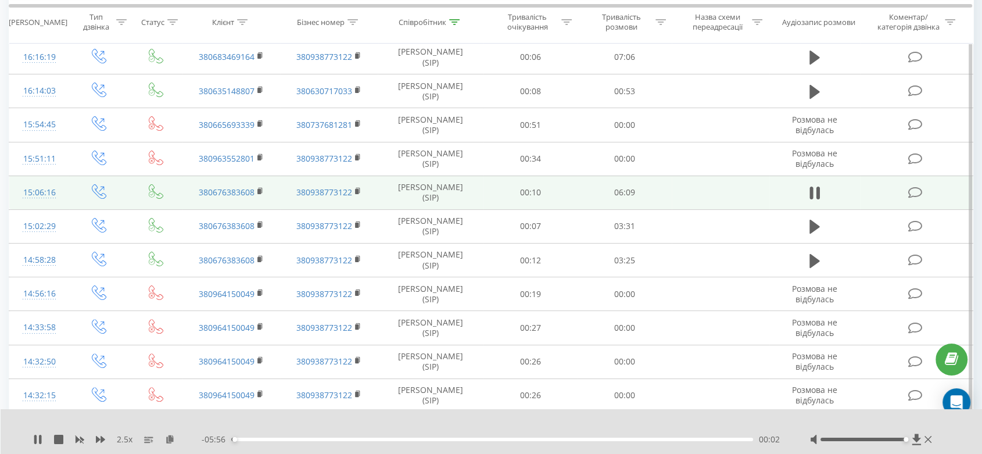
drag, startPoint x: 166, startPoint y: 437, endPoint x: 167, endPoint y: 431, distance: 5.9
click at [166, 438] on icon at bounding box center [170, 438] width 10 height 8
click at [815, 189] on icon at bounding box center [814, 193] width 10 height 16
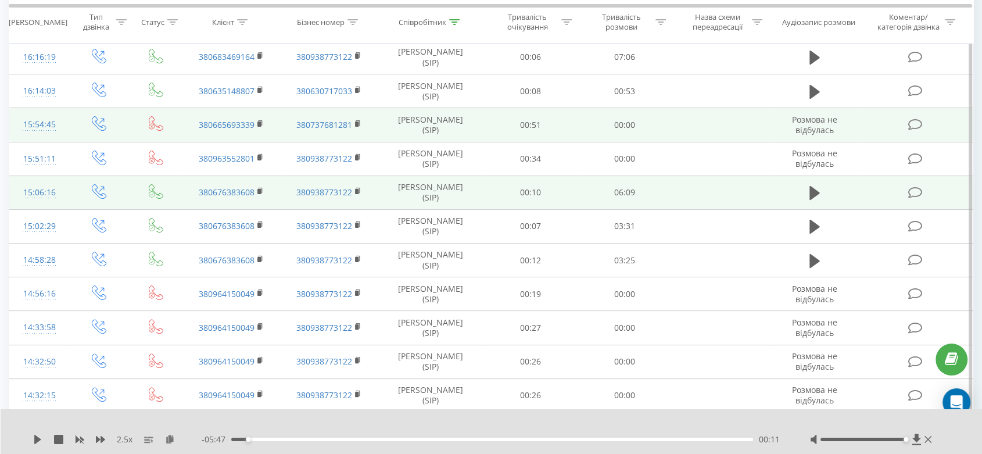
drag, startPoint x: 813, startPoint y: 59, endPoint x: 780, endPoint y: 124, distance: 73.0
click at [813, 59] on icon at bounding box center [814, 58] width 10 height 14
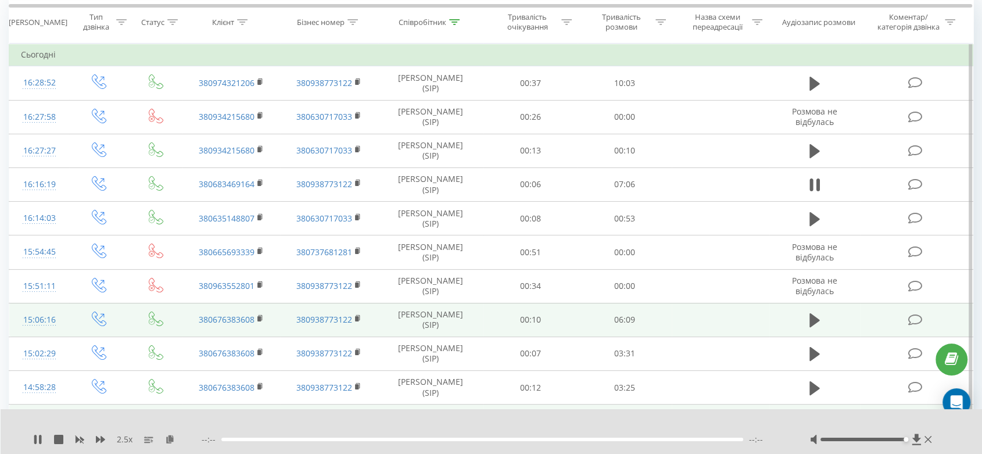
scroll to position [106, 0]
click at [172, 438] on icon at bounding box center [170, 438] width 10 height 8
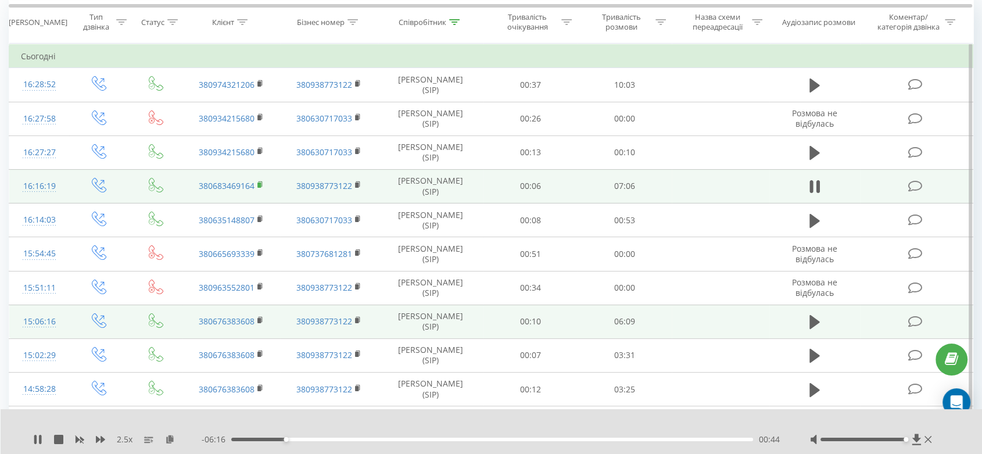
click at [260, 186] on rect at bounding box center [258, 184] width 3 height 5
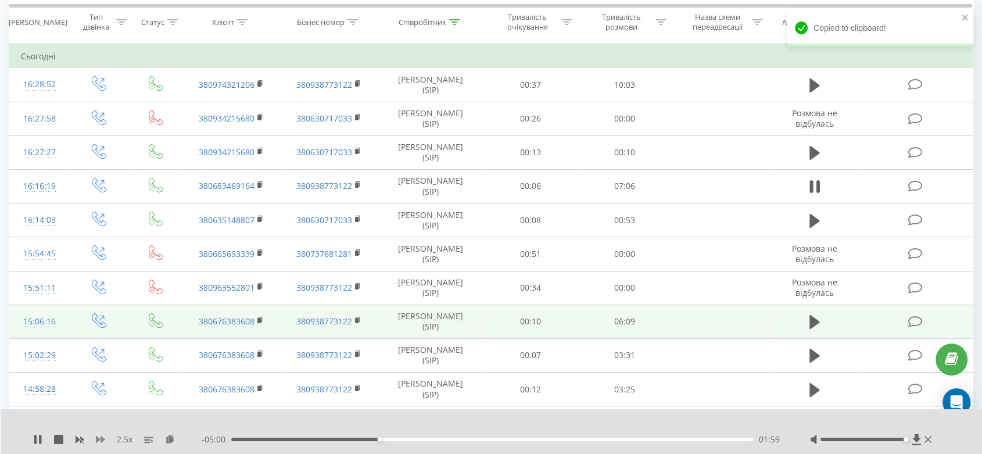
click at [100, 440] on icon at bounding box center [100, 438] width 9 height 9
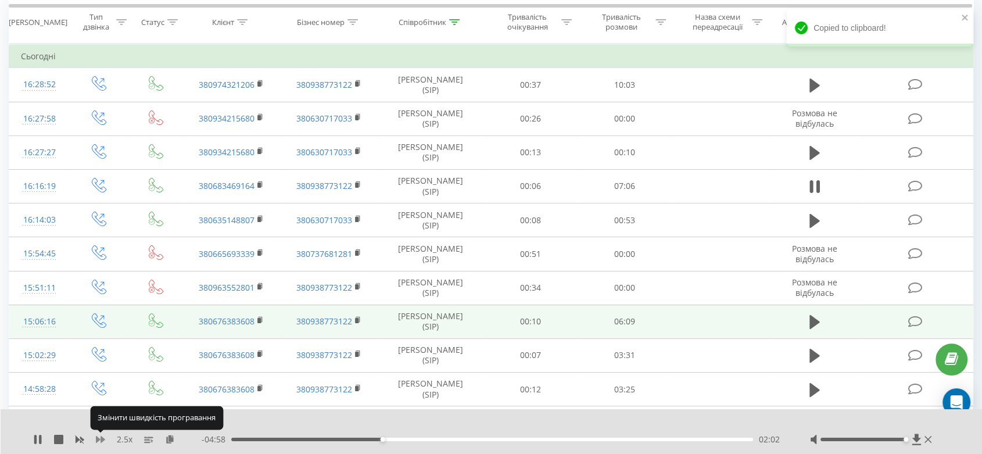
click at [100, 440] on icon at bounding box center [100, 438] width 9 height 9
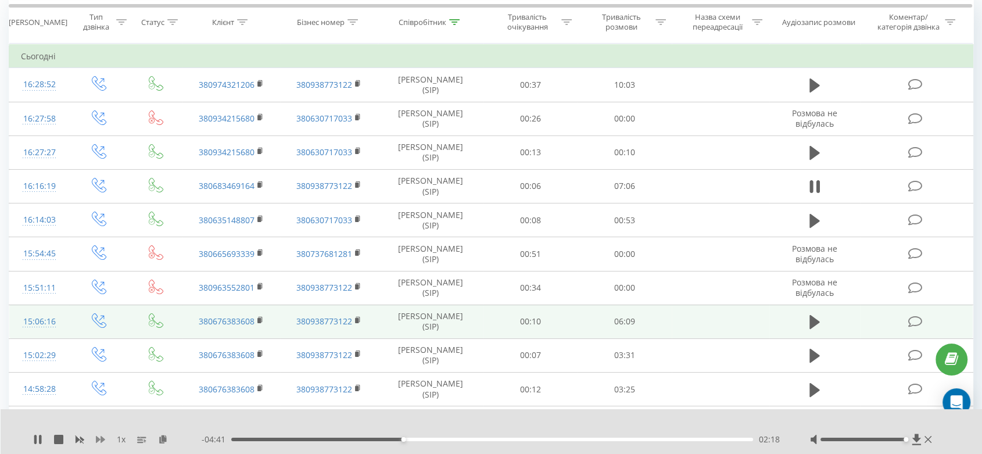
click at [103, 441] on icon at bounding box center [100, 438] width 9 height 9
click at [103, 440] on icon at bounding box center [100, 438] width 9 height 9
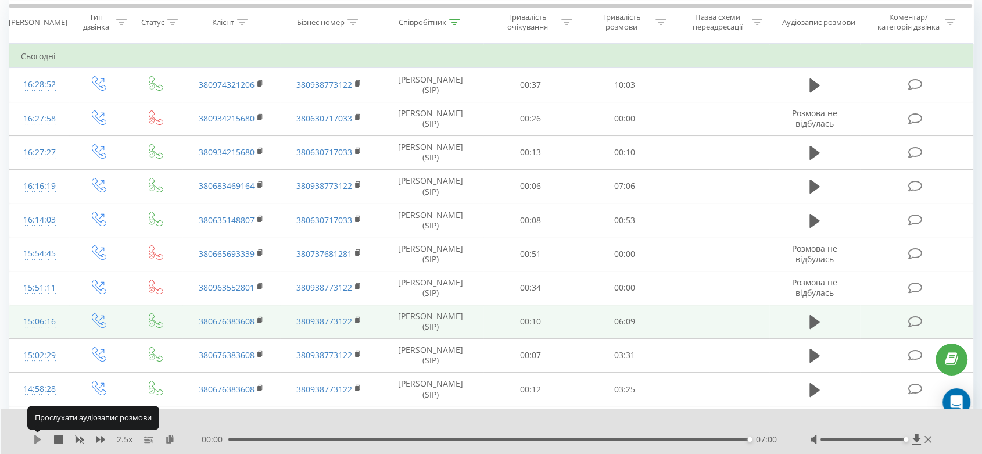
click at [33, 439] on icon at bounding box center [37, 438] width 9 height 9
click at [37, 440] on icon at bounding box center [37, 438] width 7 height 9
click at [98, 436] on icon at bounding box center [100, 438] width 9 height 9
click at [713, 438] on div "07:00" at bounding box center [489, 438] width 522 height 3
click at [39, 440] on icon at bounding box center [37, 438] width 9 height 9
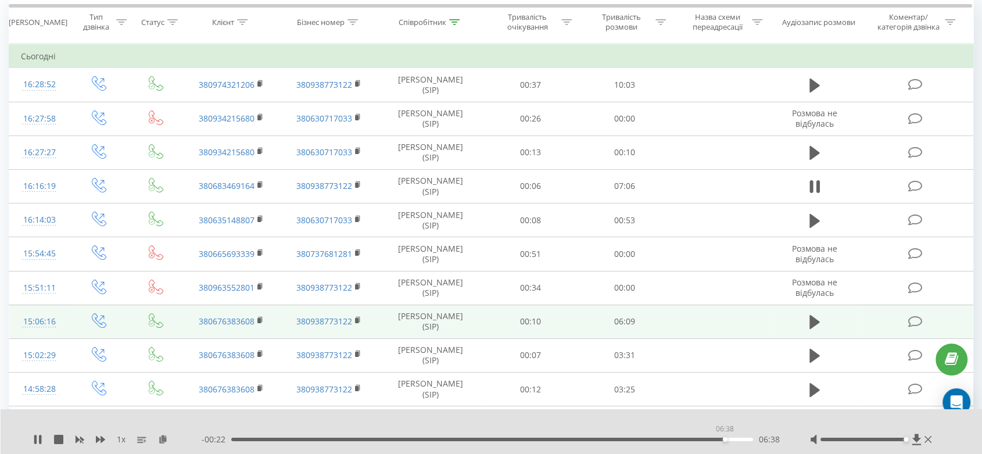
click at [724, 438] on div "06:38" at bounding box center [492, 438] width 522 height 3
click at [38, 441] on icon at bounding box center [37, 438] width 9 height 9
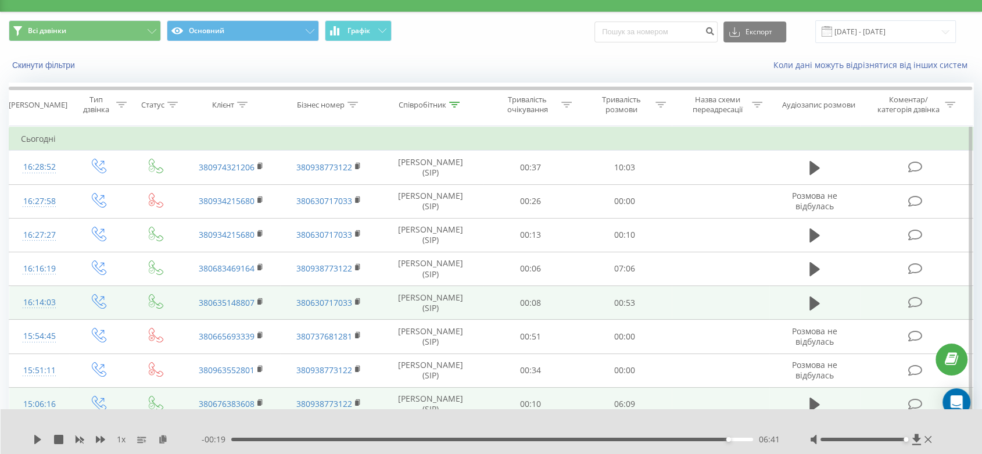
scroll to position [0, 0]
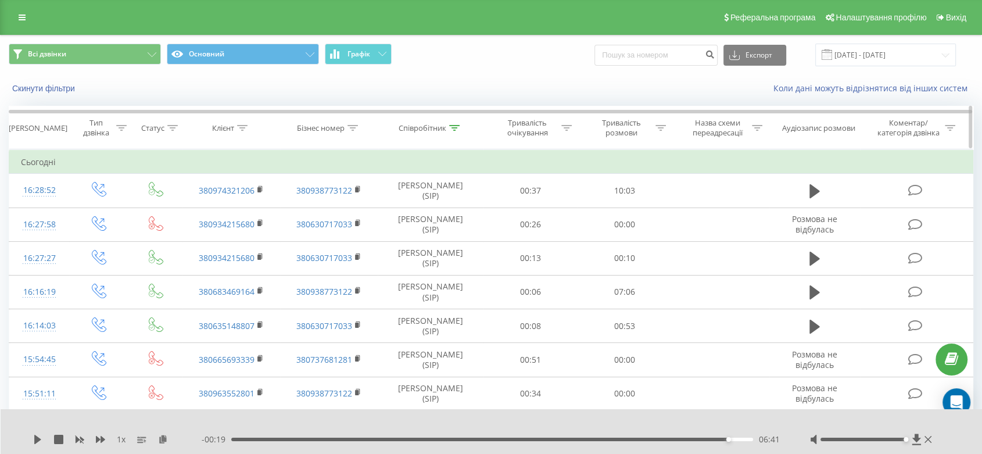
click at [531, 126] on div "Тривалість очікування" at bounding box center [527, 128] width 62 height 20
click at [426, 129] on div "Співробітник" at bounding box center [422, 128] width 48 height 10
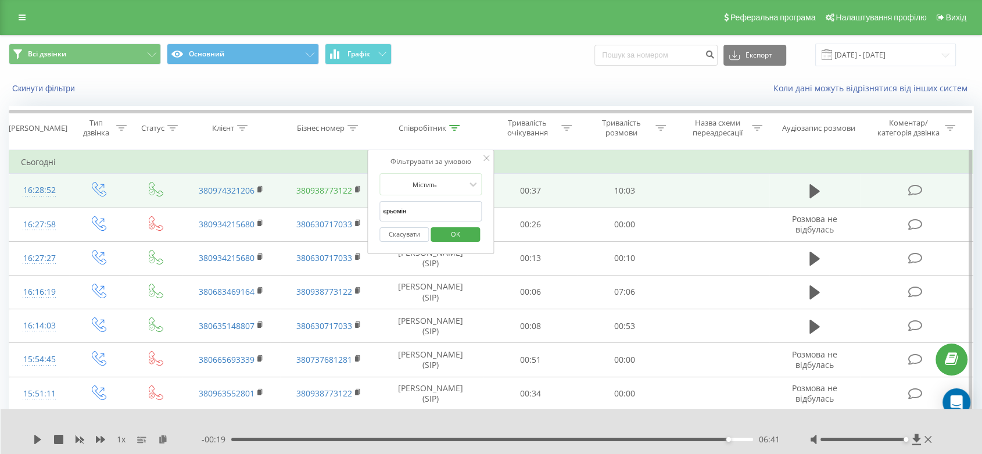
drag, startPoint x: 410, startPoint y: 206, endPoint x: 343, endPoint y: 194, distance: 67.9
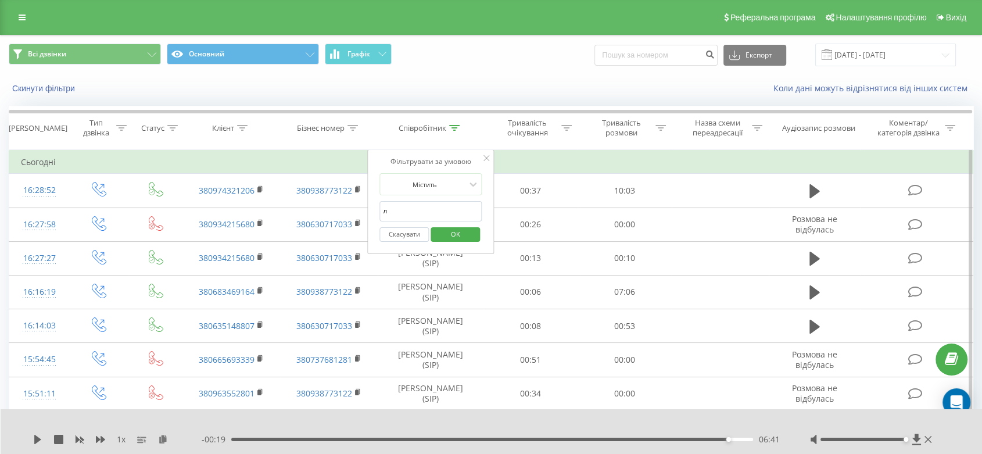
type input "[PERSON_NAME]"
click at [463, 234] on span "OK" at bounding box center [455, 234] width 33 height 18
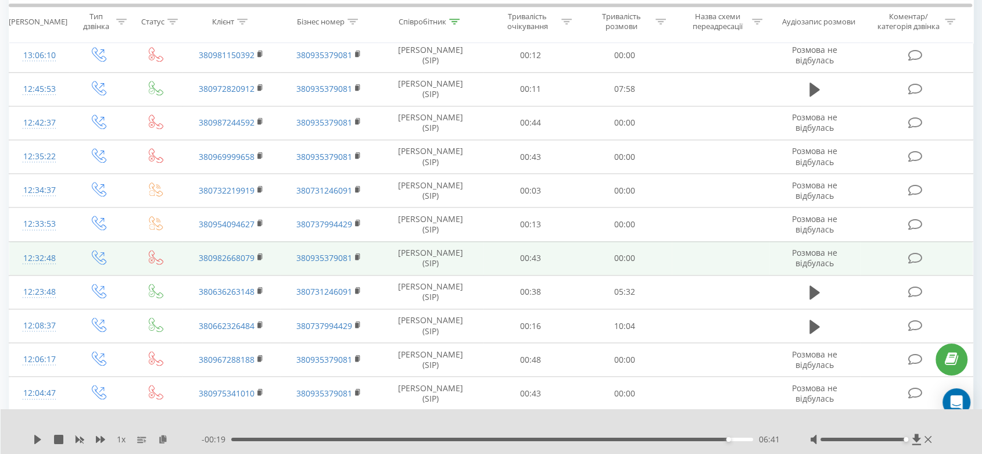
scroll to position [1548, 0]
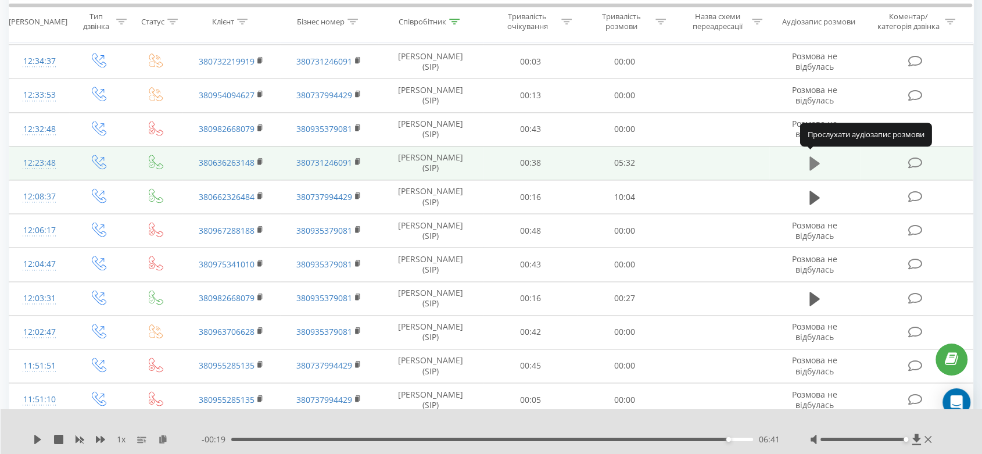
click at [810, 159] on icon at bounding box center [814, 163] width 10 height 14
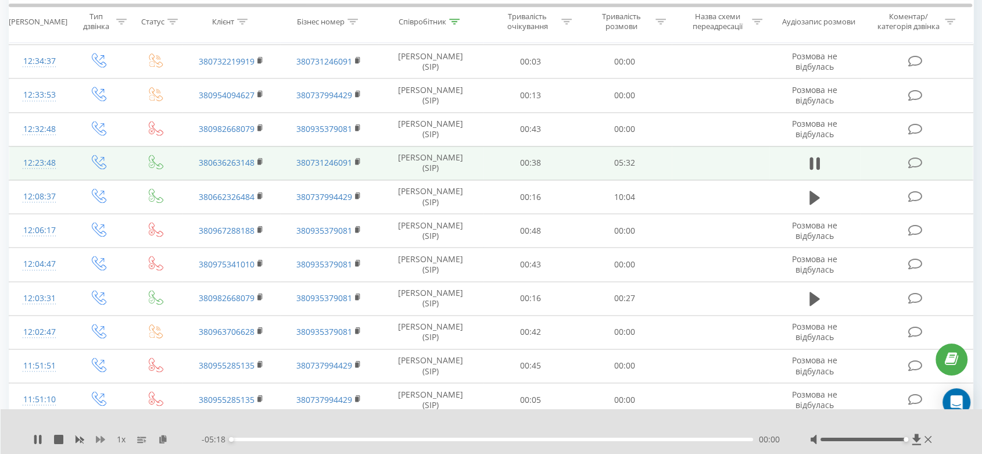
click at [102, 436] on icon at bounding box center [100, 438] width 9 height 9
click at [102, 436] on icon at bounding box center [100, 439] width 9 height 7
click at [163, 440] on icon at bounding box center [163, 438] width 10 height 8
click at [259, 160] on rect at bounding box center [258, 161] width 3 height 5
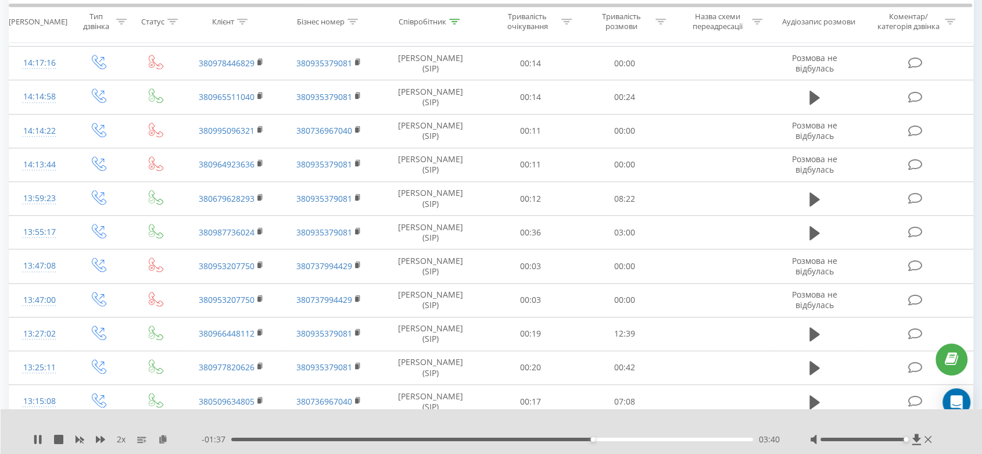
scroll to position [839, 0]
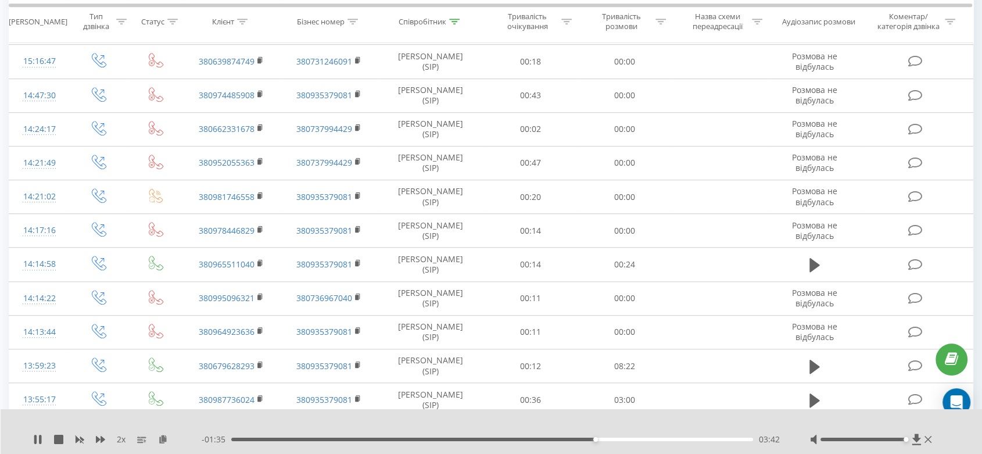
click at [95, 446] on div "2 x - 01:35 03:42 03:42" at bounding box center [492, 431] width 982 height 45
click at [97, 441] on icon at bounding box center [100, 439] width 9 height 7
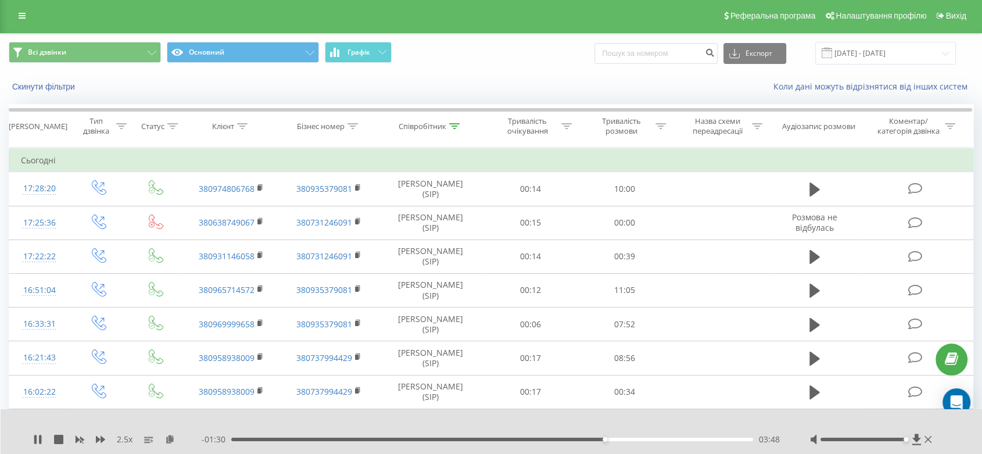
scroll to position [0, 0]
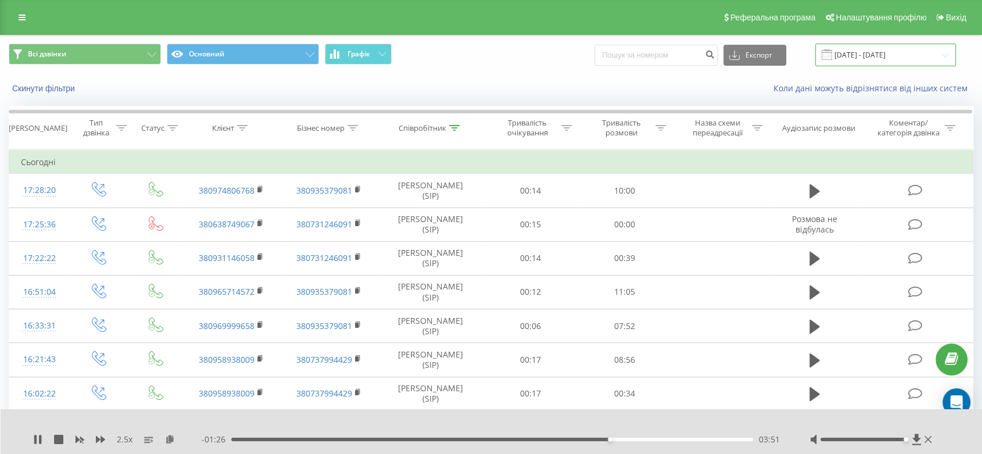
click at [907, 55] on input "[DATE] - [DATE]" at bounding box center [885, 55] width 141 height 23
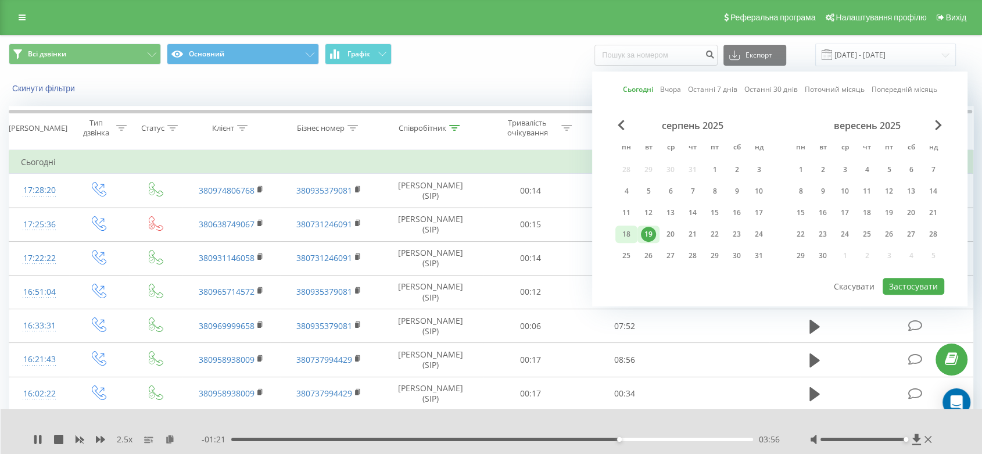
click at [630, 229] on div "18" at bounding box center [626, 234] width 15 height 15
click at [896, 278] on button "Застосувати" at bounding box center [913, 286] width 62 height 17
type input "[DATE] - [DATE]"
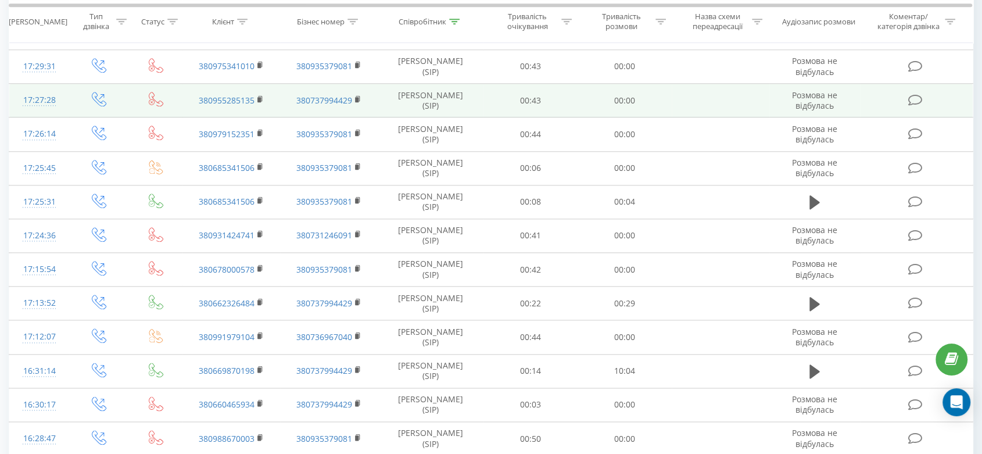
scroll to position [1355, 0]
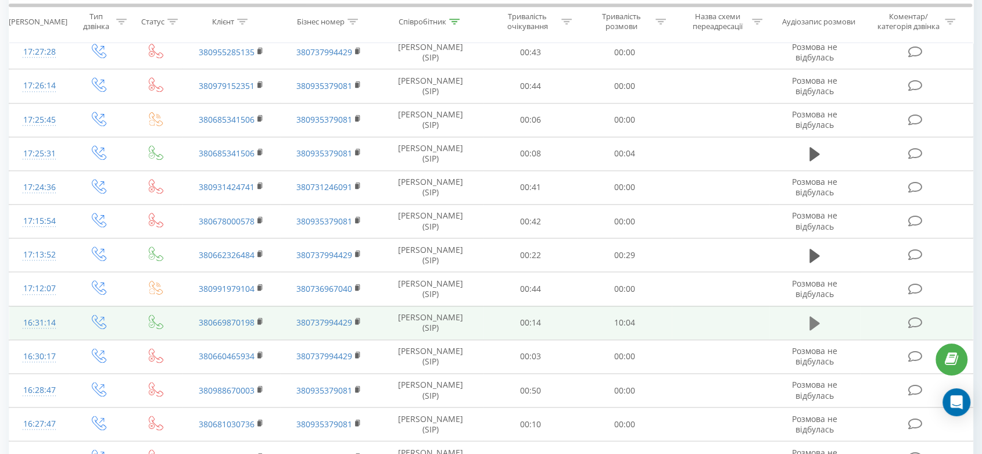
click at [807, 323] on button at bounding box center [814, 322] width 17 height 17
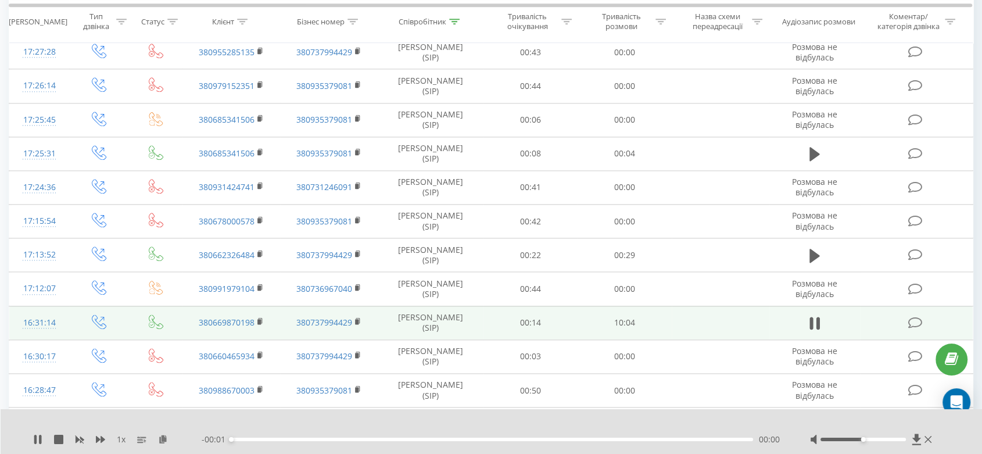
click at [94, 440] on div "1 x" at bounding box center [117, 439] width 168 height 12
click at [100, 438] on icon at bounding box center [100, 438] width 9 height 9
click at [100, 437] on icon at bounding box center [100, 438] width 9 height 9
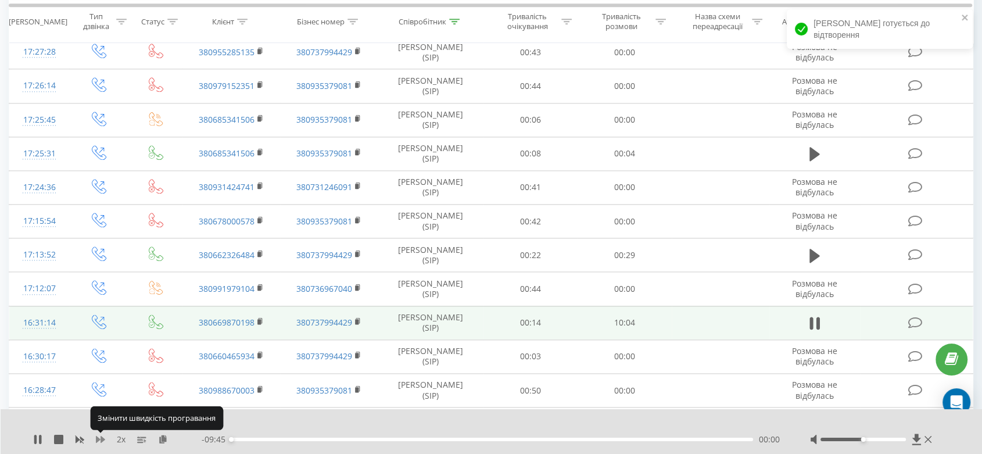
click at [100, 437] on icon at bounding box center [100, 438] width 9 height 9
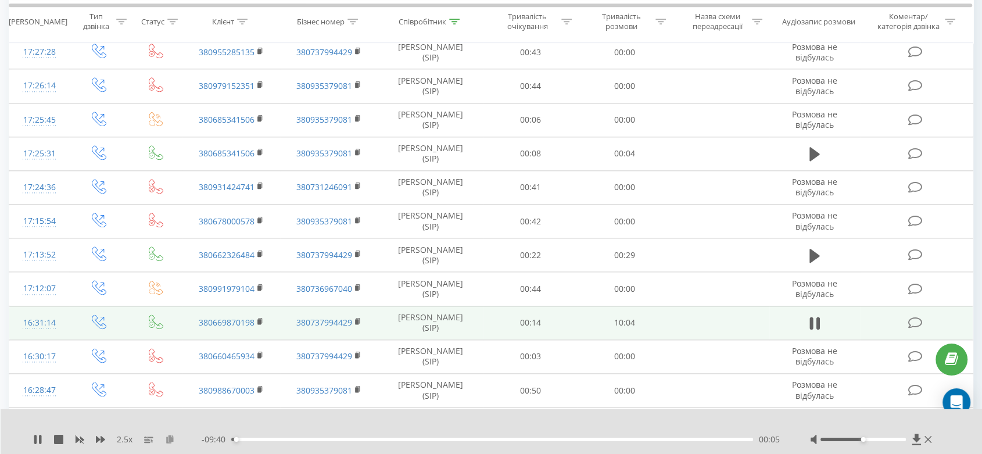
click at [172, 441] on icon at bounding box center [170, 438] width 10 height 8
click at [260, 319] on rect at bounding box center [258, 321] width 3 height 5
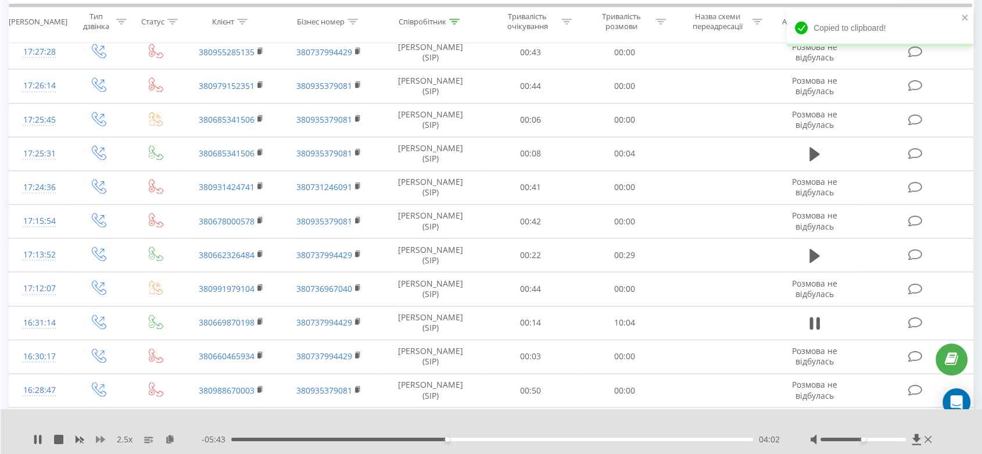
click at [100, 436] on icon at bounding box center [100, 438] width 9 height 9
click at [100, 437] on icon at bounding box center [100, 438] width 9 height 9
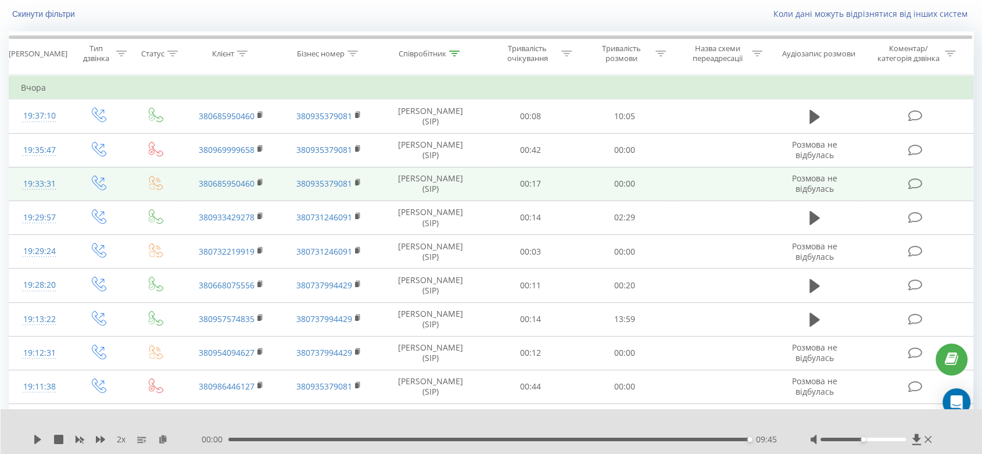
scroll to position [0, 0]
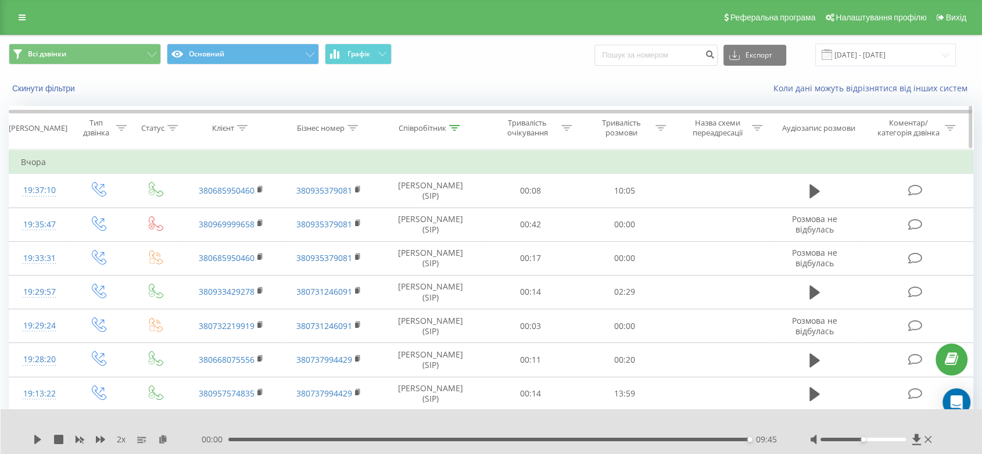
click at [418, 130] on div "Співробітник" at bounding box center [422, 128] width 48 height 10
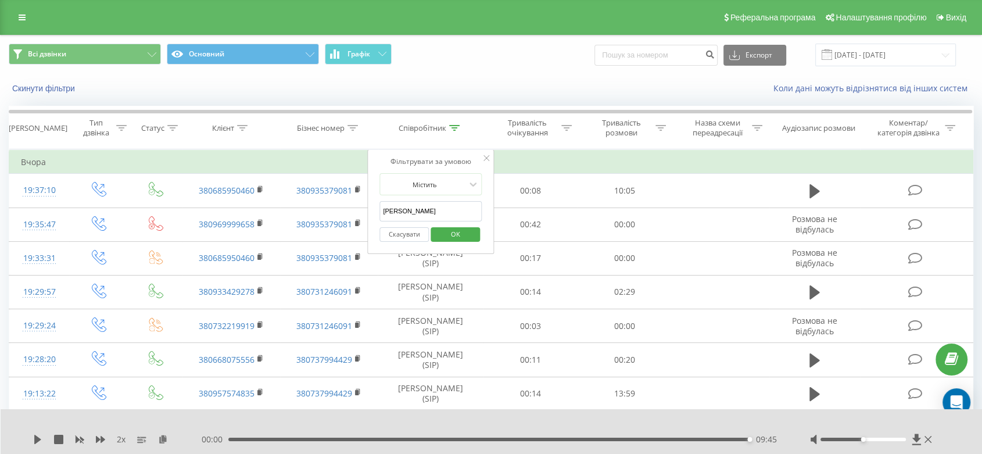
drag, startPoint x: 404, startPoint y: 207, endPoint x: 373, endPoint y: 197, distance: 32.5
click at [373, 198] on div "Фільтрувати за умовою Містить [PERSON_NAME] OK" at bounding box center [430, 201] width 127 height 105
type input "Подолян"
click at [451, 231] on span "OK" at bounding box center [455, 234] width 33 height 18
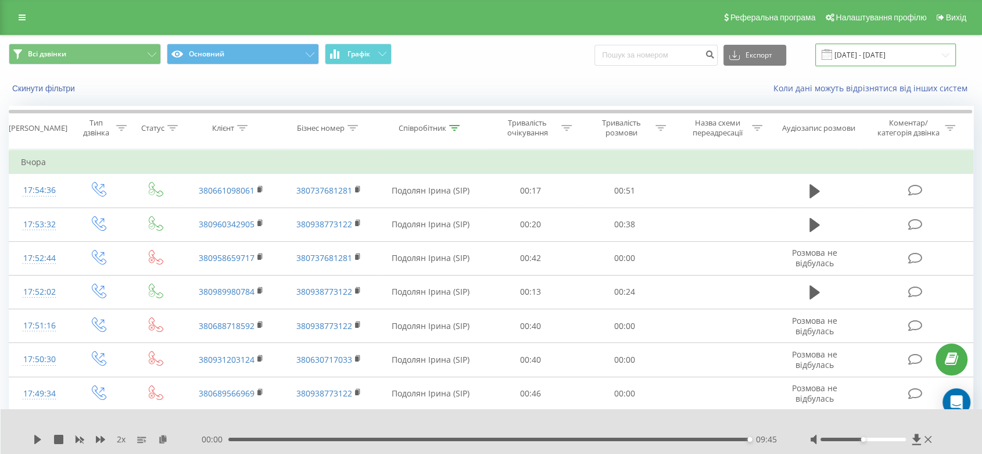
click at [905, 50] on input "[DATE] - [DATE]" at bounding box center [885, 55] width 141 height 23
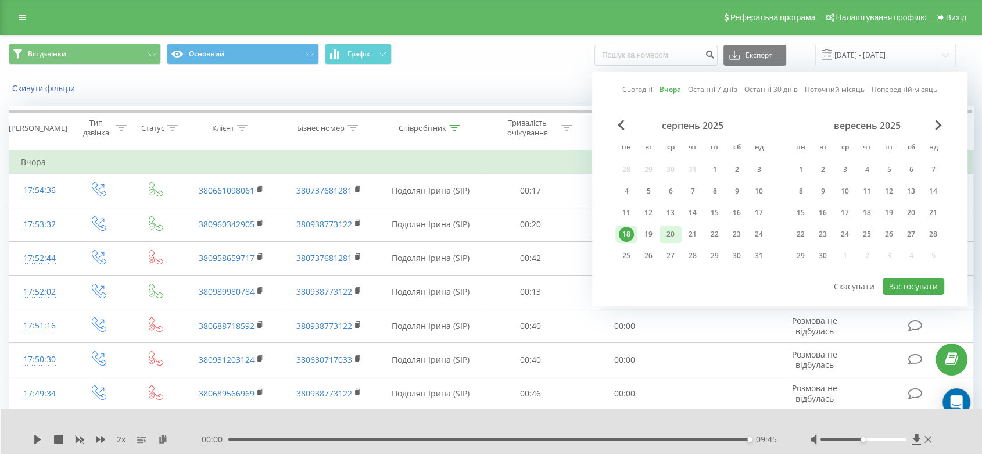
click at [661, 225] on div "20" at bounding box center [670, 233] width 22 height 17
click at [641, 229] on div "19" at bounding box center [648, 234] width 15 height 15
click at [667, 231] on div "20" at bounding box center [670, 234] width 15 height 15
click at [650, 227] on div "19" at bounding box center [648, 234] width 15 height 15
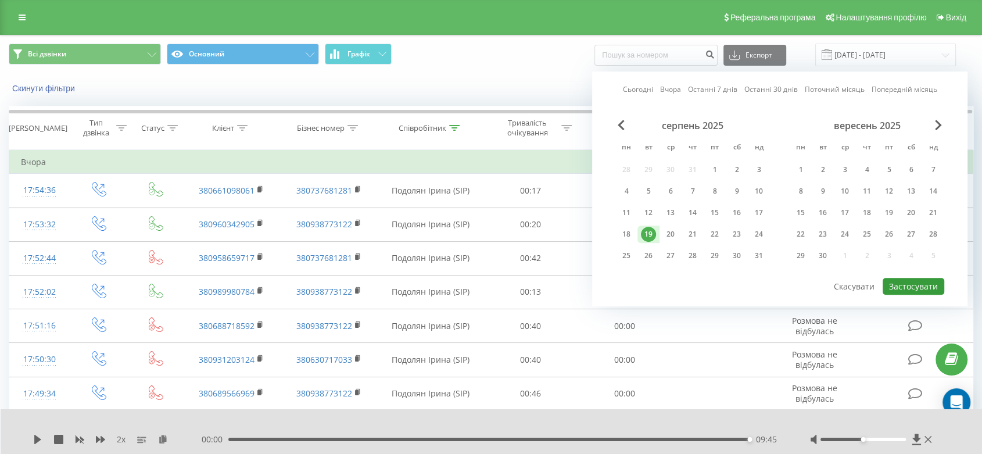
click at [907, 282] on button "Застосувати" at bounding box center [913, 286] width 62 height 17
type input "[DATE] - [DATE]"
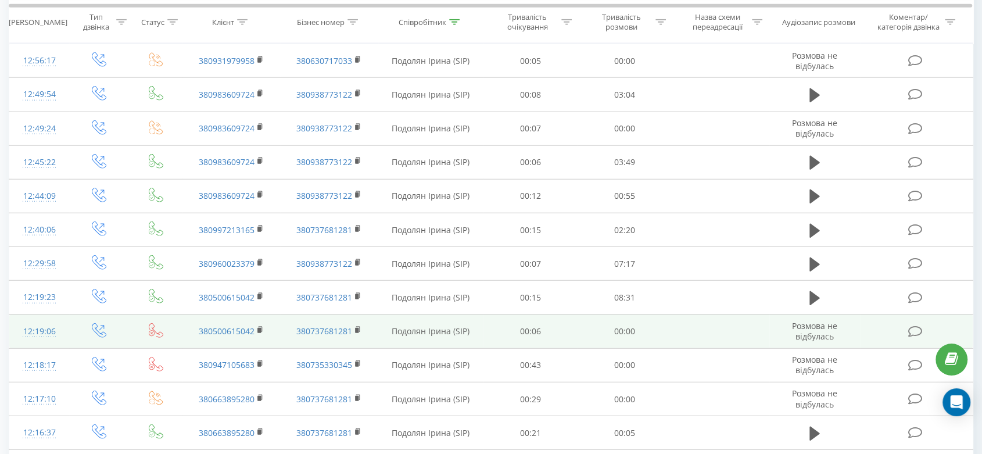
scroll to position [3136, 0]
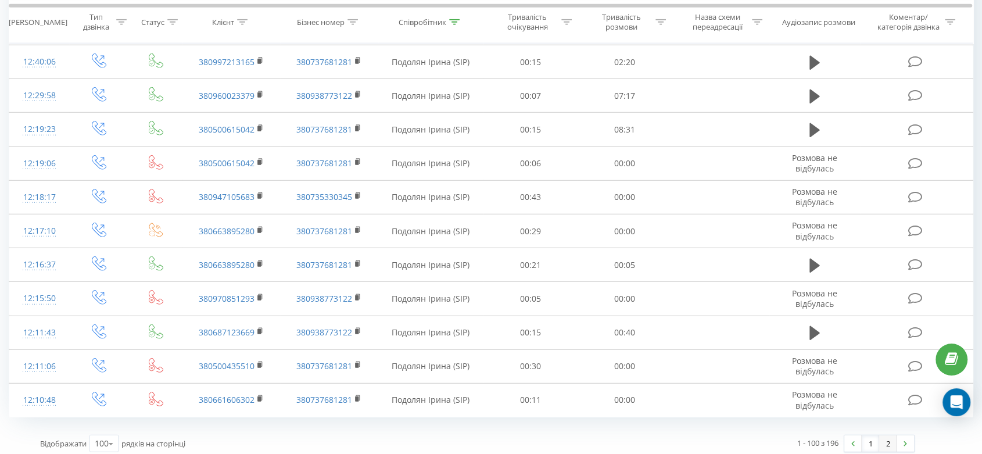
click at [883, 439] on link "2" at bounding box center [887, 443] width 17 height 16
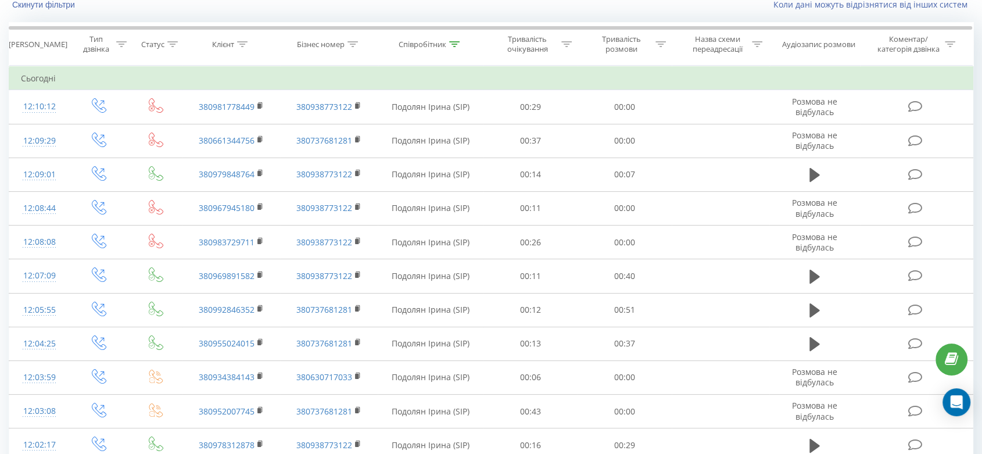
scroll to position [77, 0]
